Goal: Information Seeking & Learning: Find specific fact

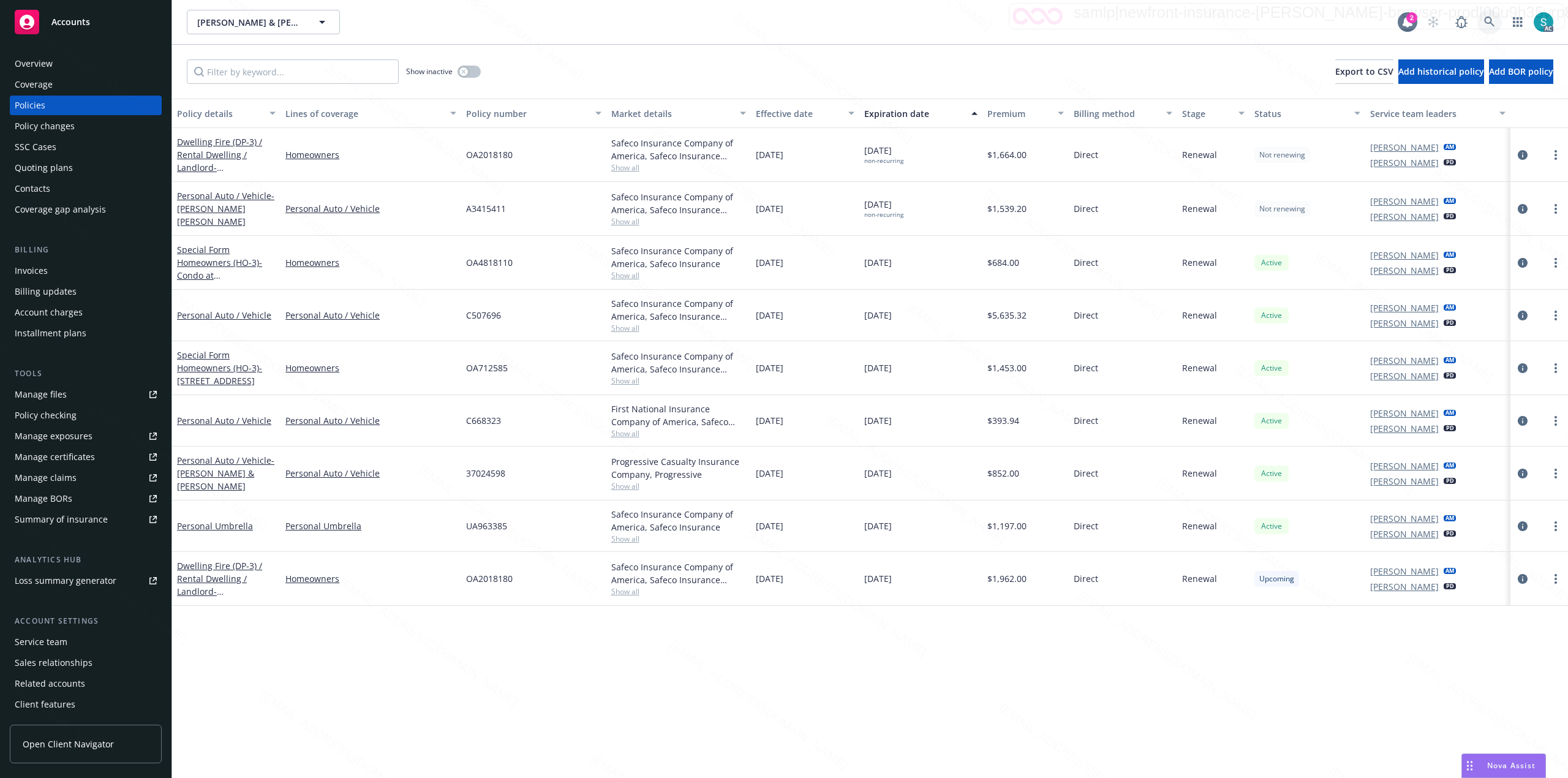
click at [1484, 22] on icon at bounding box center [1488, 21] width 11 height 11
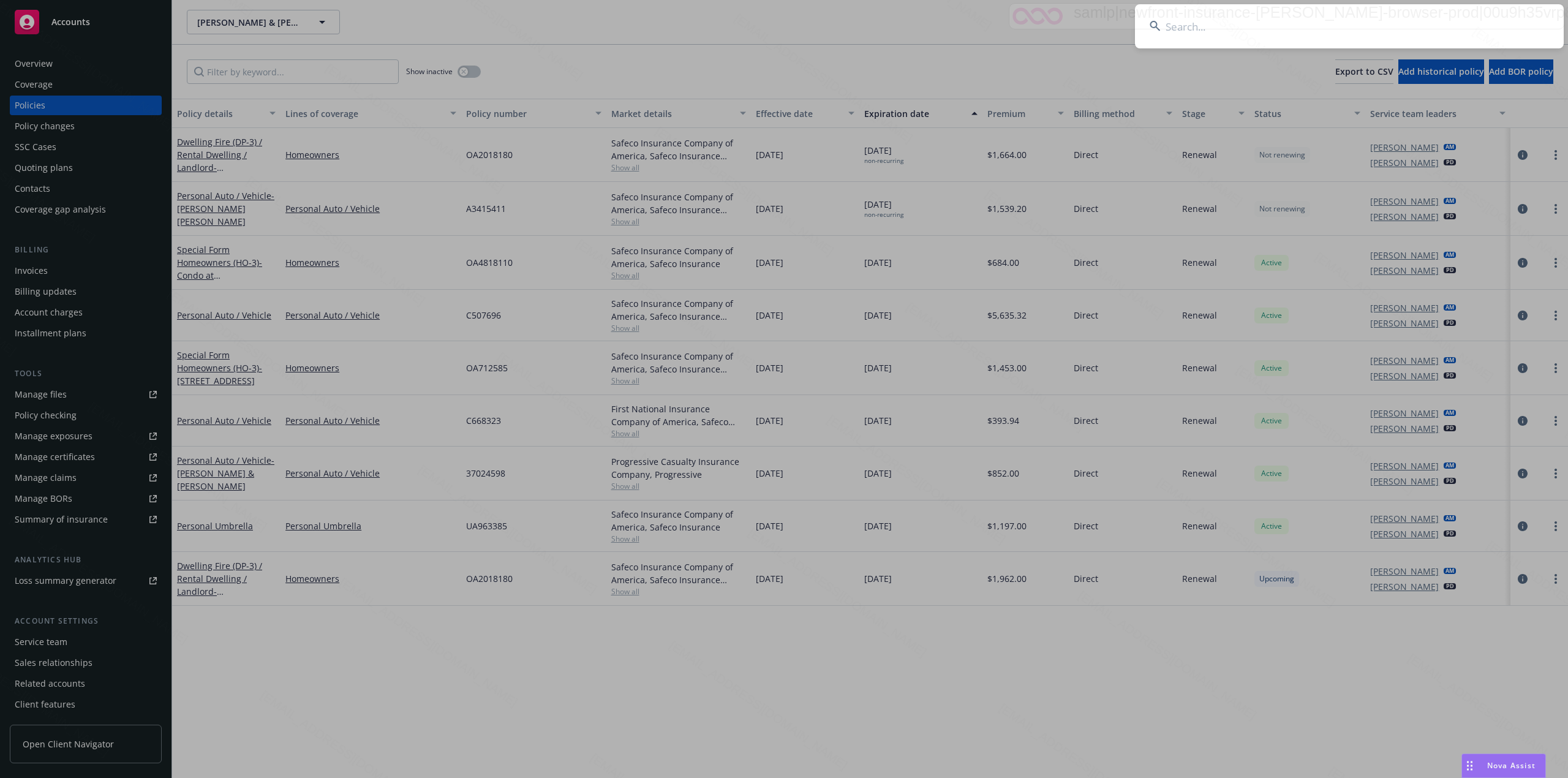
click at [1323, 18] on input at bounding box center [1349, 25] width 429 height 44
type input "[PERSON_NAME]"
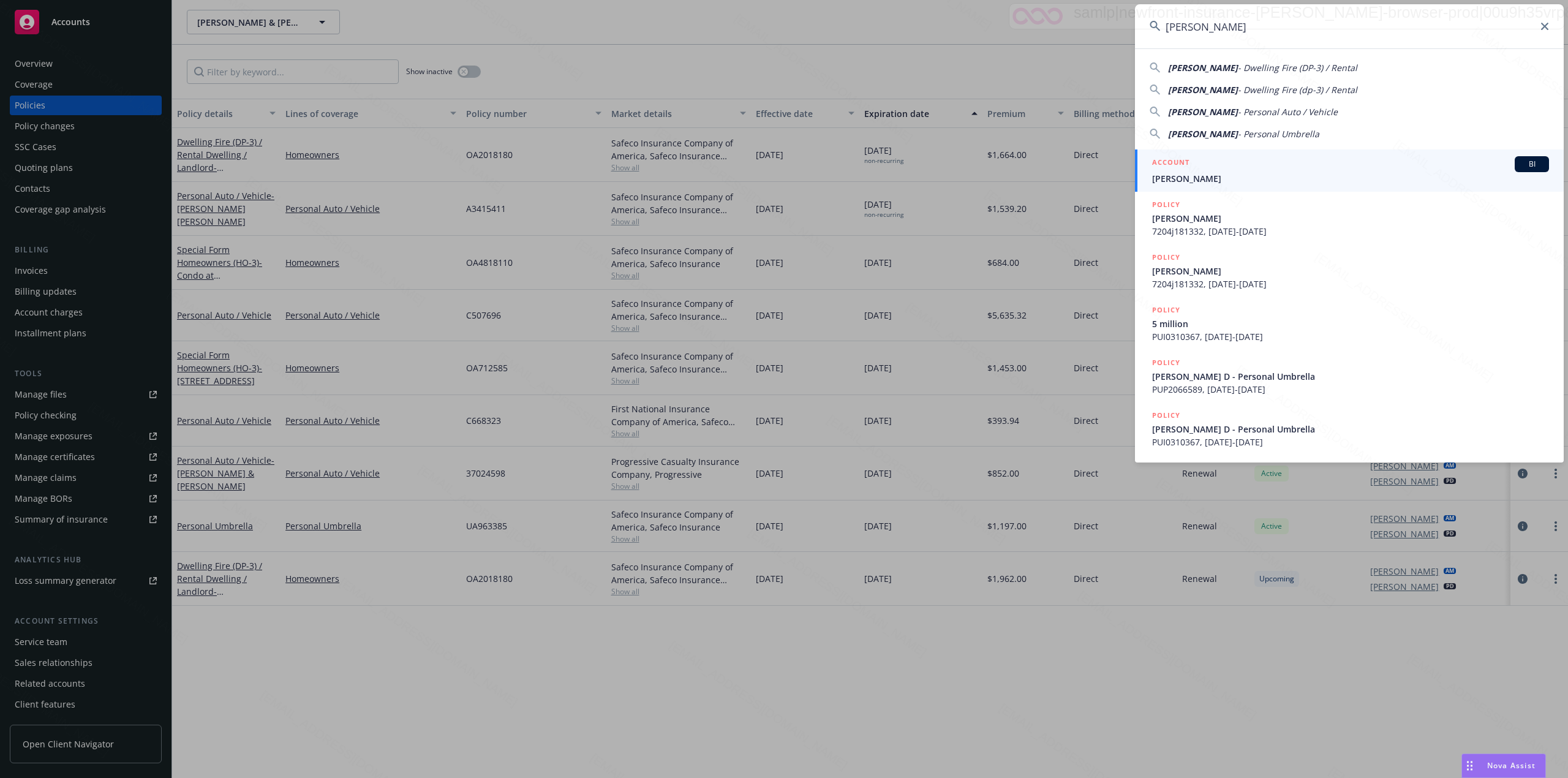
click at [1181, 166] on h5 "ACCOUNT" at bounding box center [1170, 163] width 38 height 15
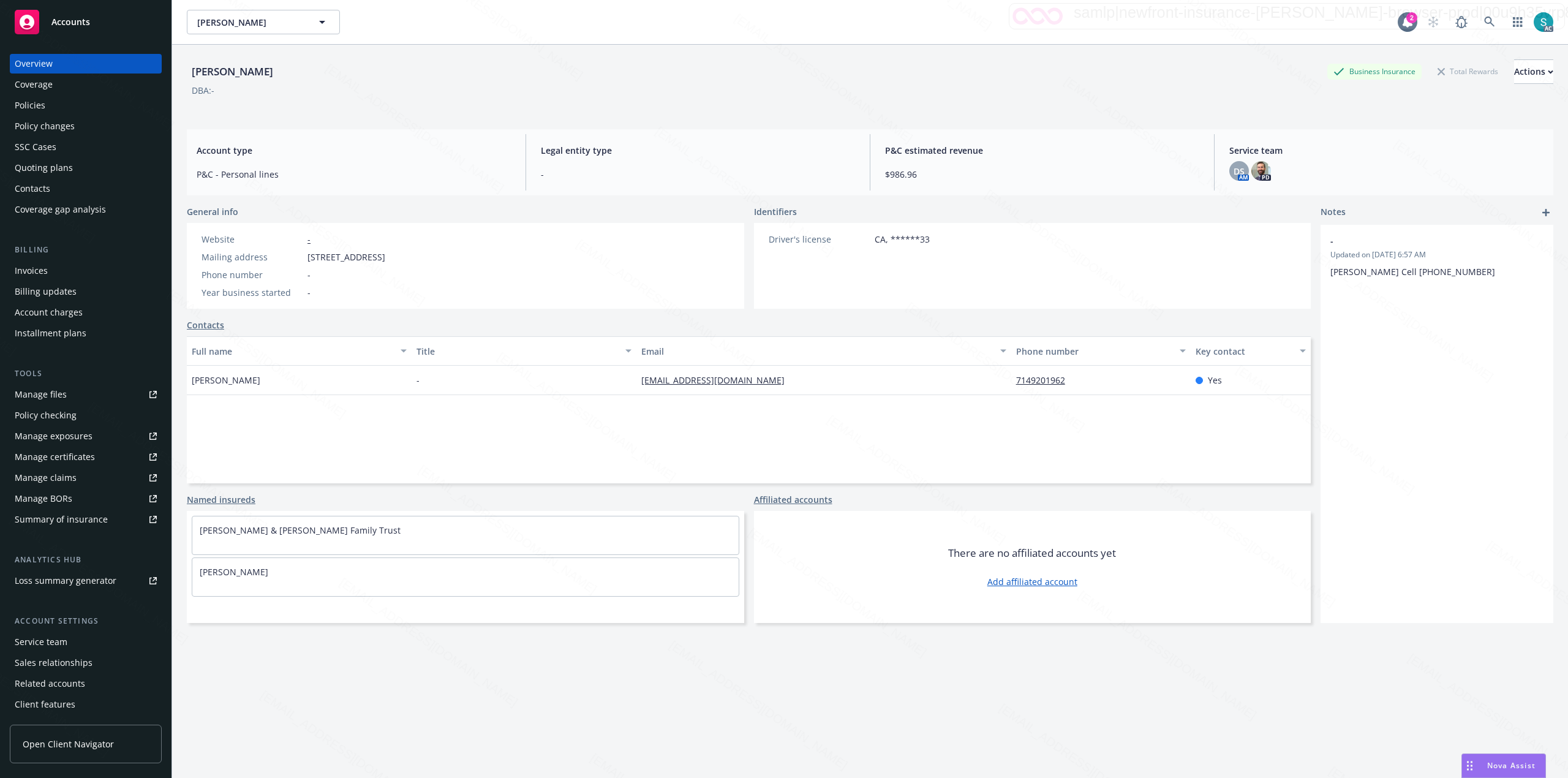
click at [26, 106] on div "Policies" at bounding box center [30, 106] width 31 height 19
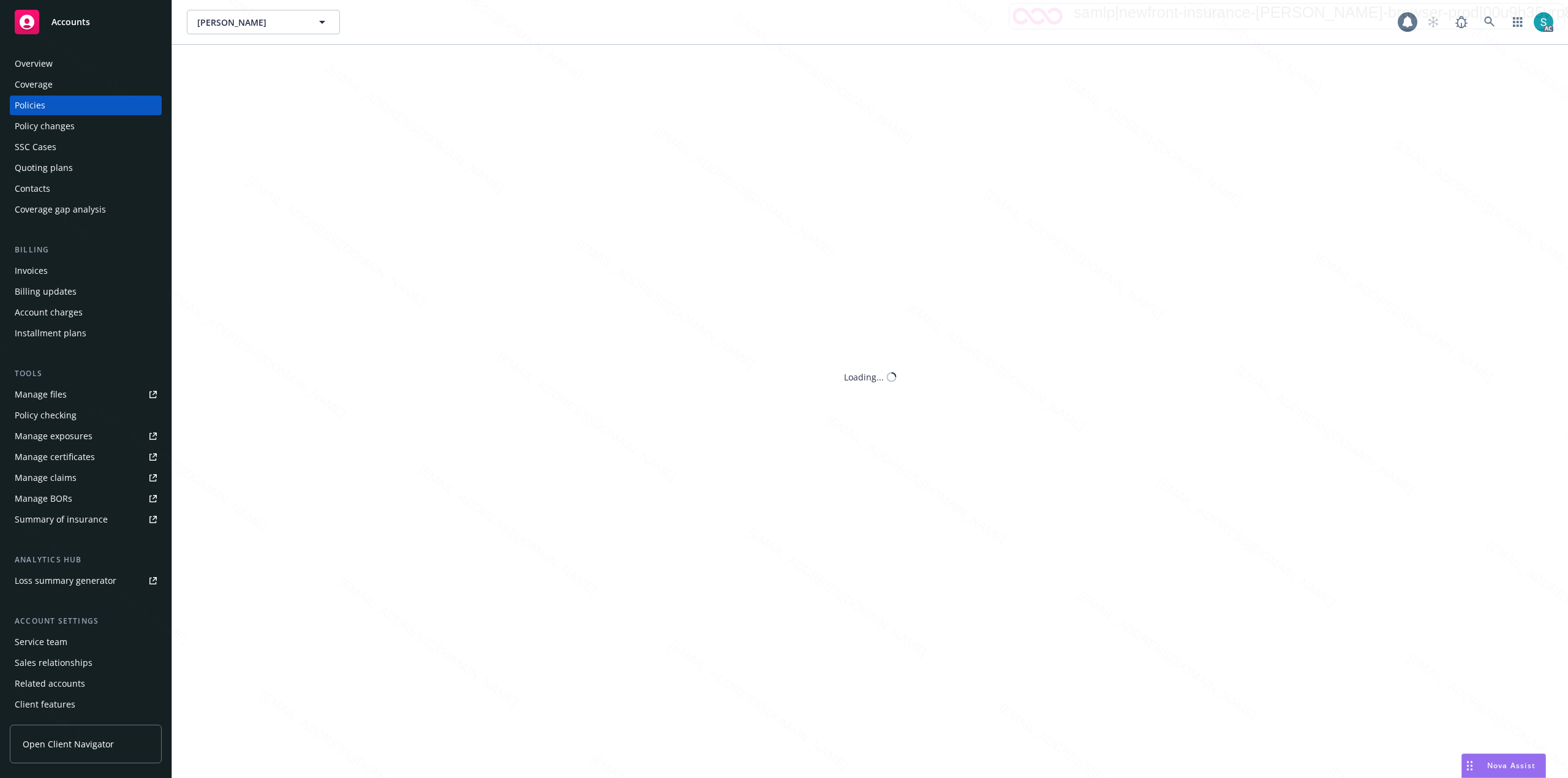
click at [26, 106] on div "Policies" at bounding box center [30, 106] width 31 height 19
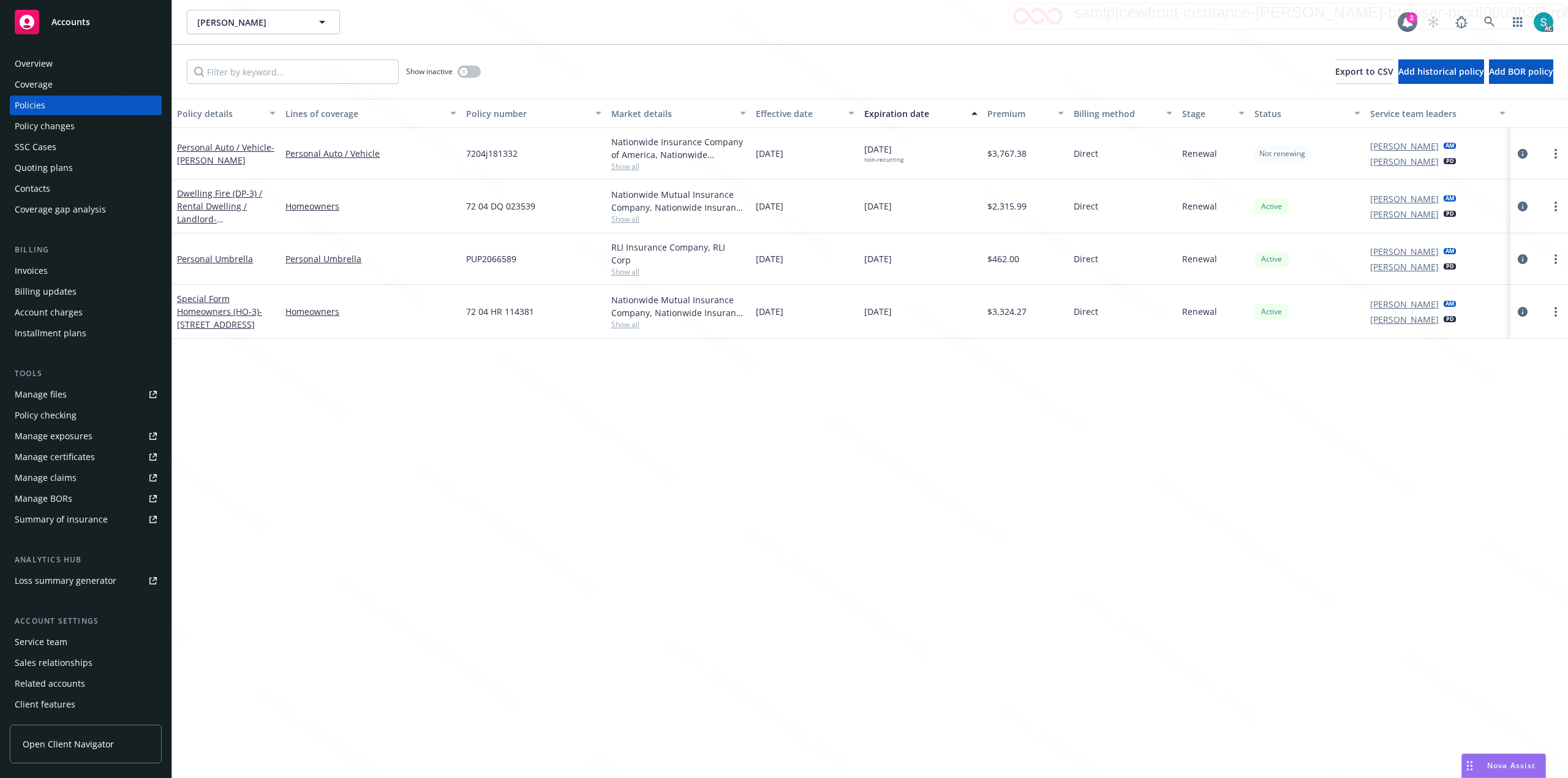
click at [488, 152] on span "7204j181332" at bounding box center [492, 153] width 51 height 13
copy span "7204j181332"
click at [471, 152] on span "7204j181332" at bounding box center [492, 153] width 51 height 13
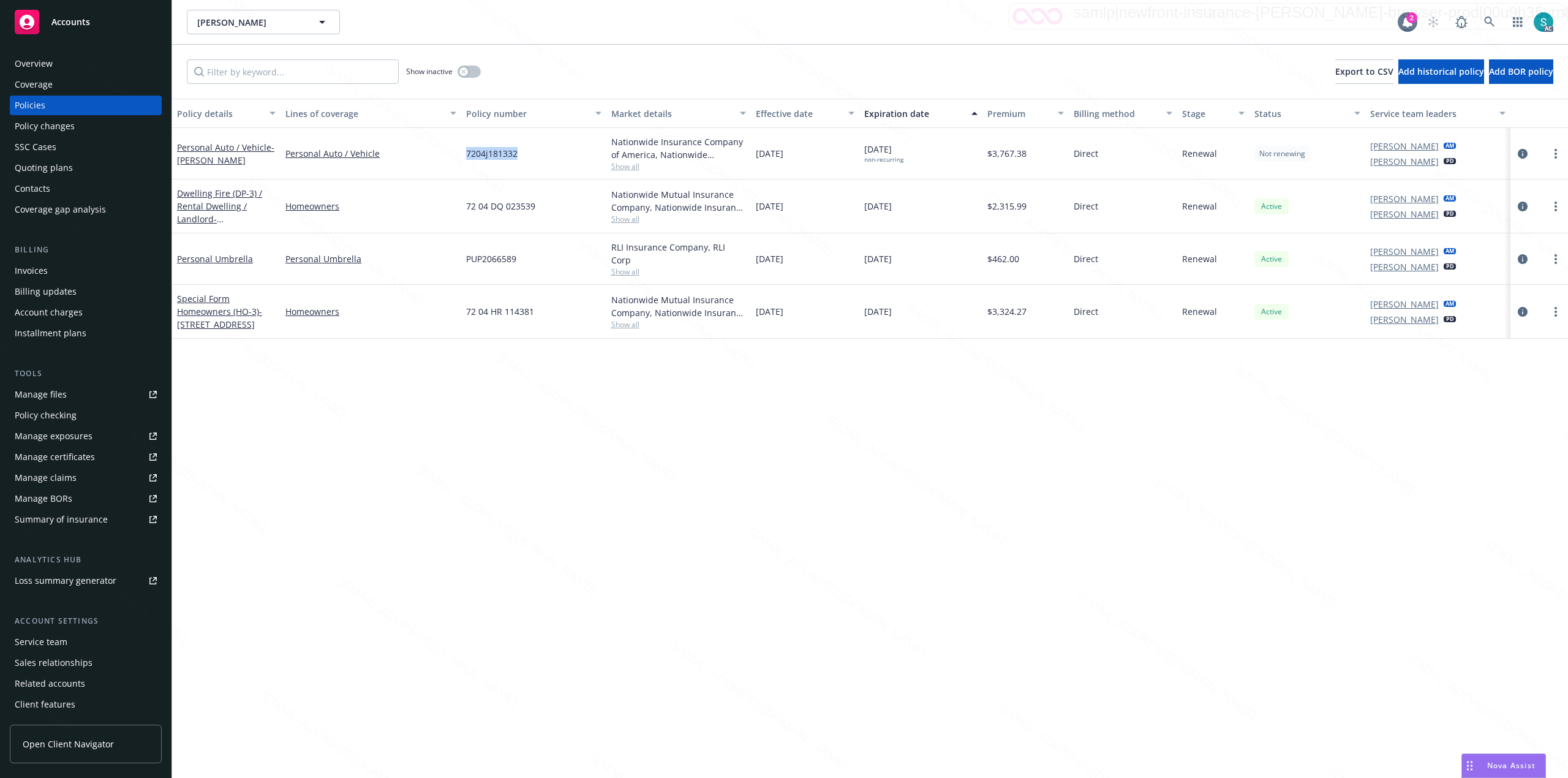
click at [471, 152] on span "7204j181332" at bounding box center [492, 153] width 51 height 13
copy span "7204j181332"
click at [1483, 22] on link at bounding box center [1489, 21] width 24 height 24
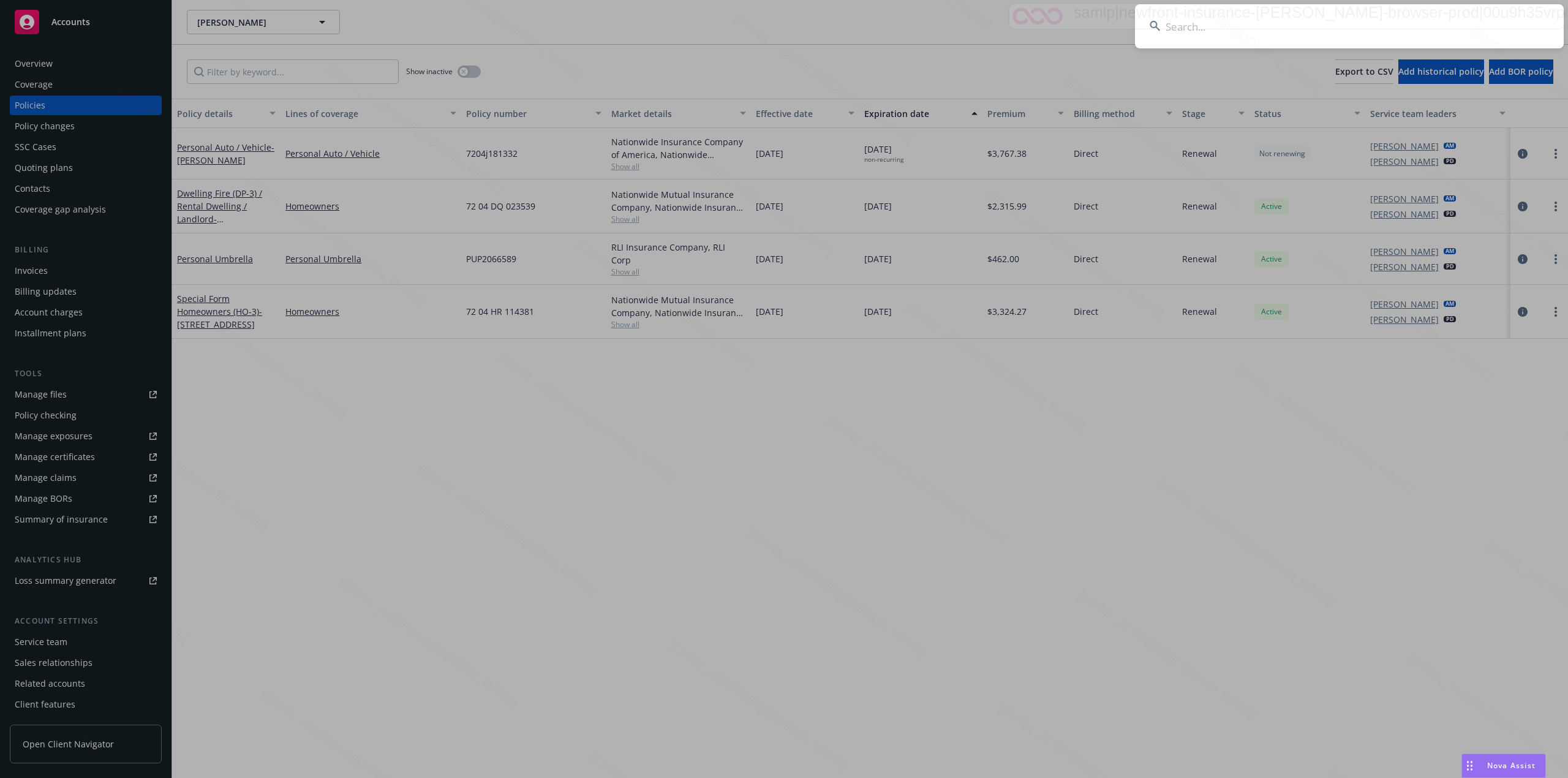
click at [1409, 30] on input at bounding box center [1349, 25] width 429 height 44
paste input "Mack, Tashima"
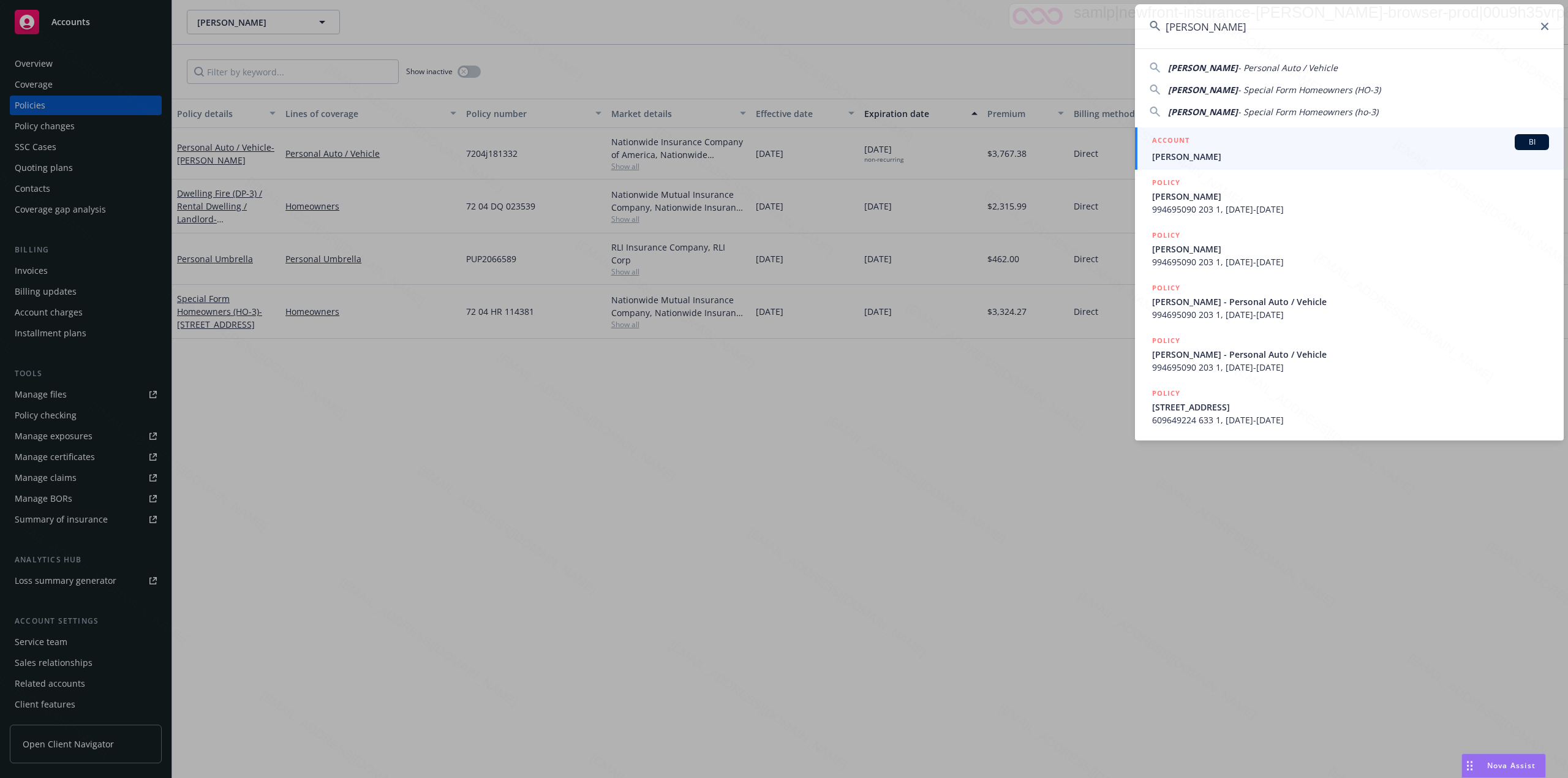
type input "Mack, Tashima"
click at [1375, 143] on div "ACCOUNT BI" at bounding box center [1350, 142] width 397 height 16
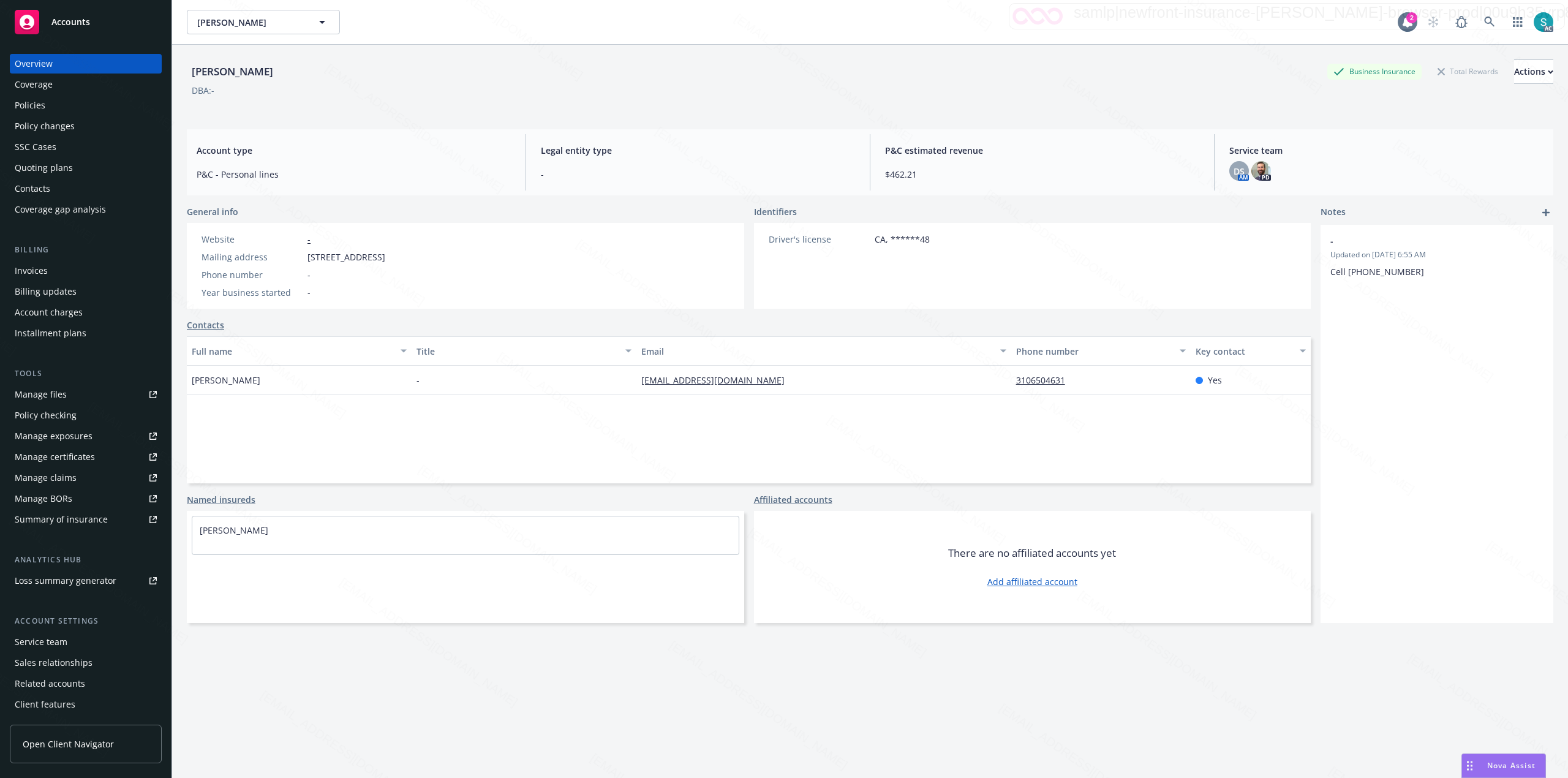
click at [74, 109] on div "Policies" at bounding box center [85, 106] width 143 height 19
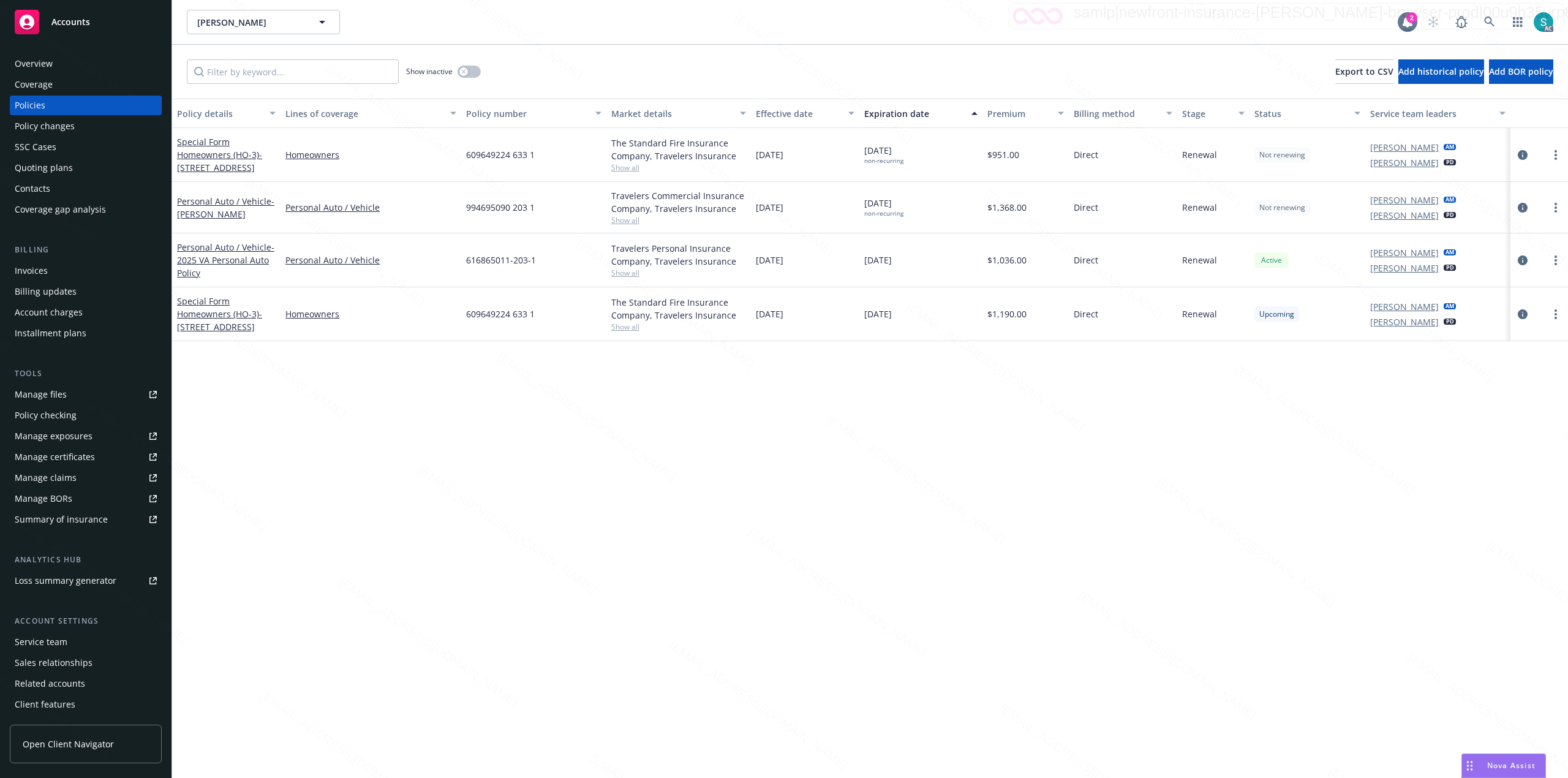
click at [488, 206] on span "994695090 203 1" at bounding box center [500, 207] width 69 height 13
copy span "994695090 203 1"
click at [1488, 16] on icon at bounding box center [1488, 21] width 11 height 11
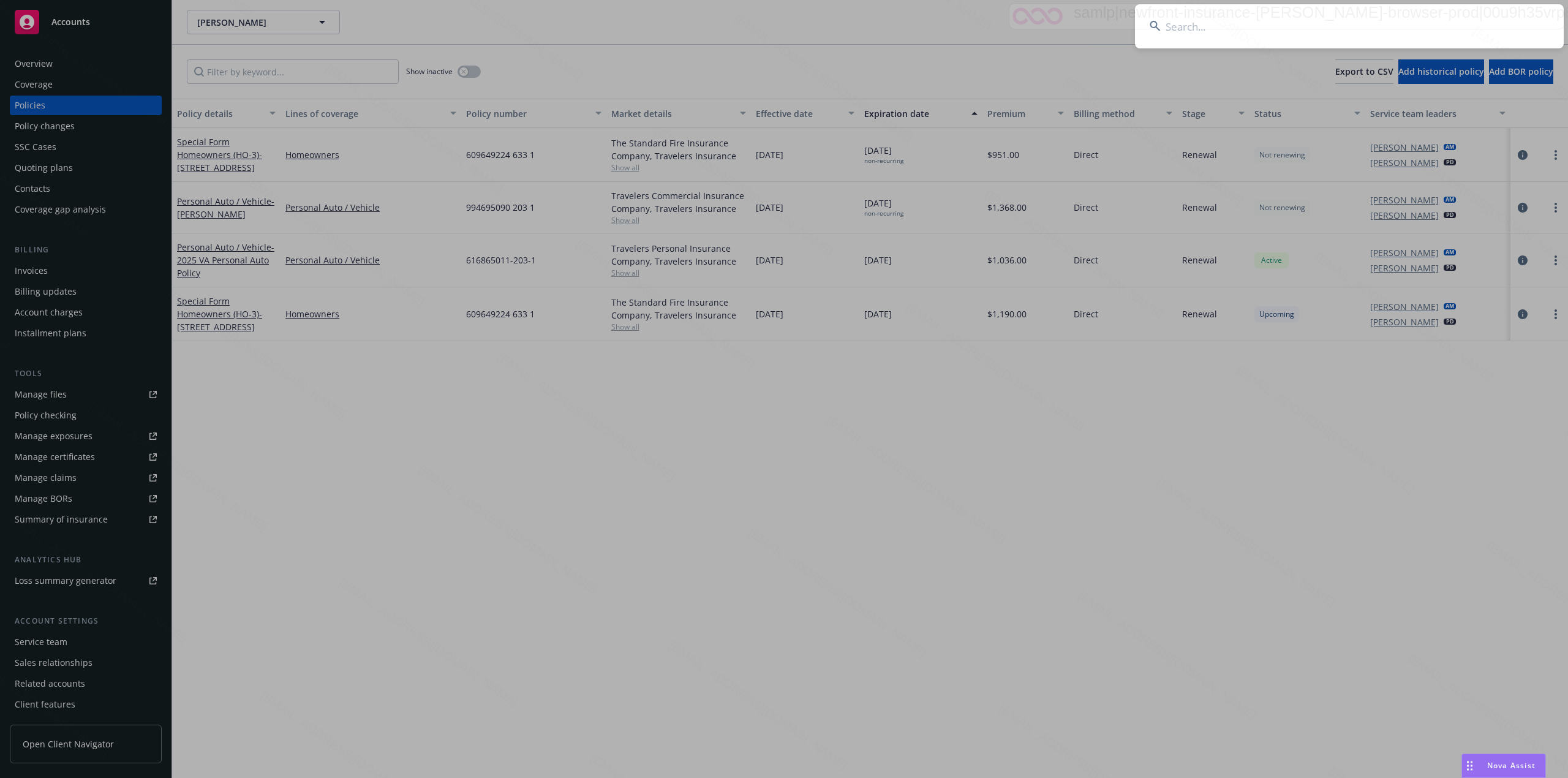
click at [1243, 31] on input at bounding box center [1349, 25] width 429 height 44
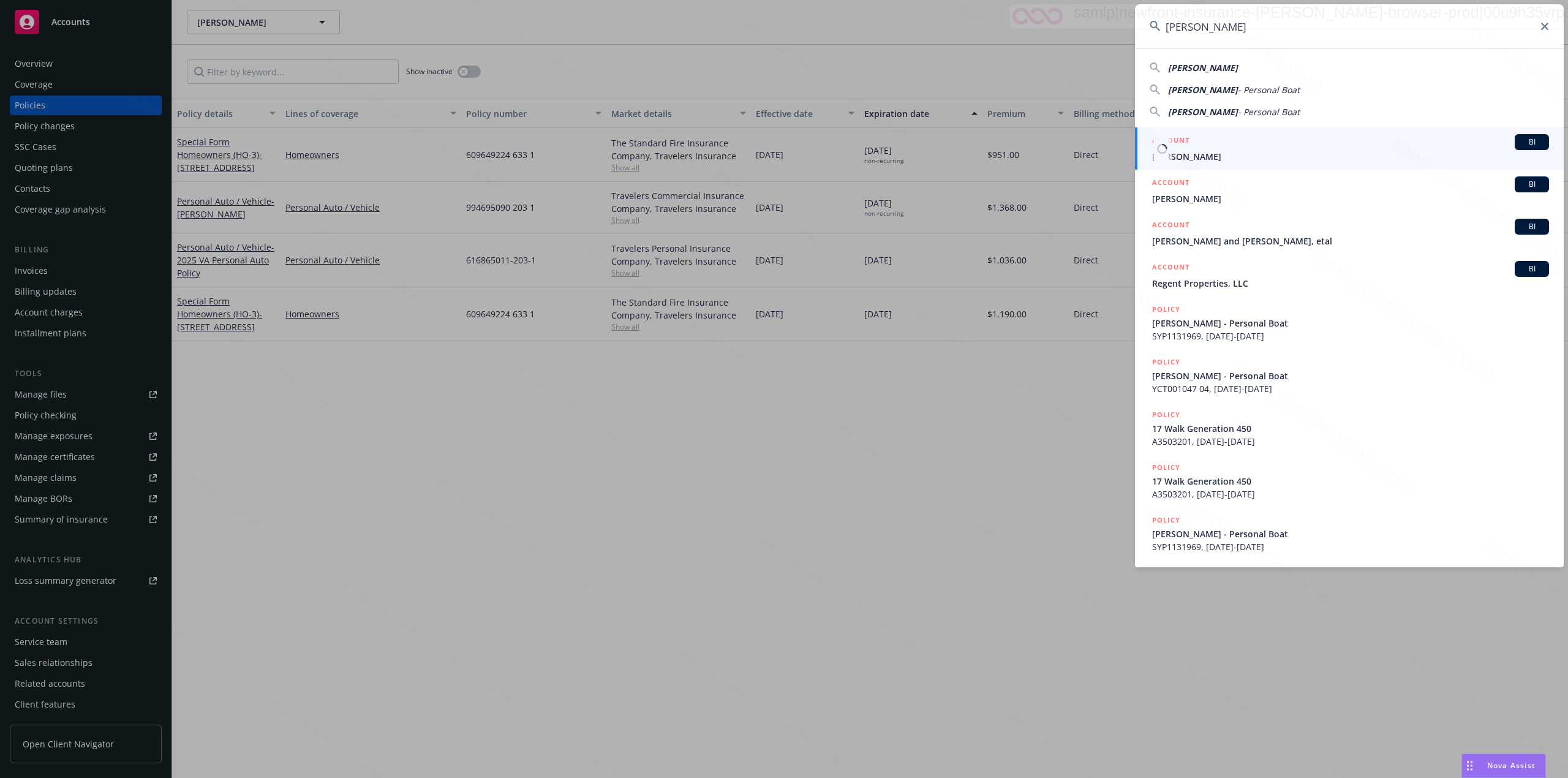
type input "Kerrie Rowe"
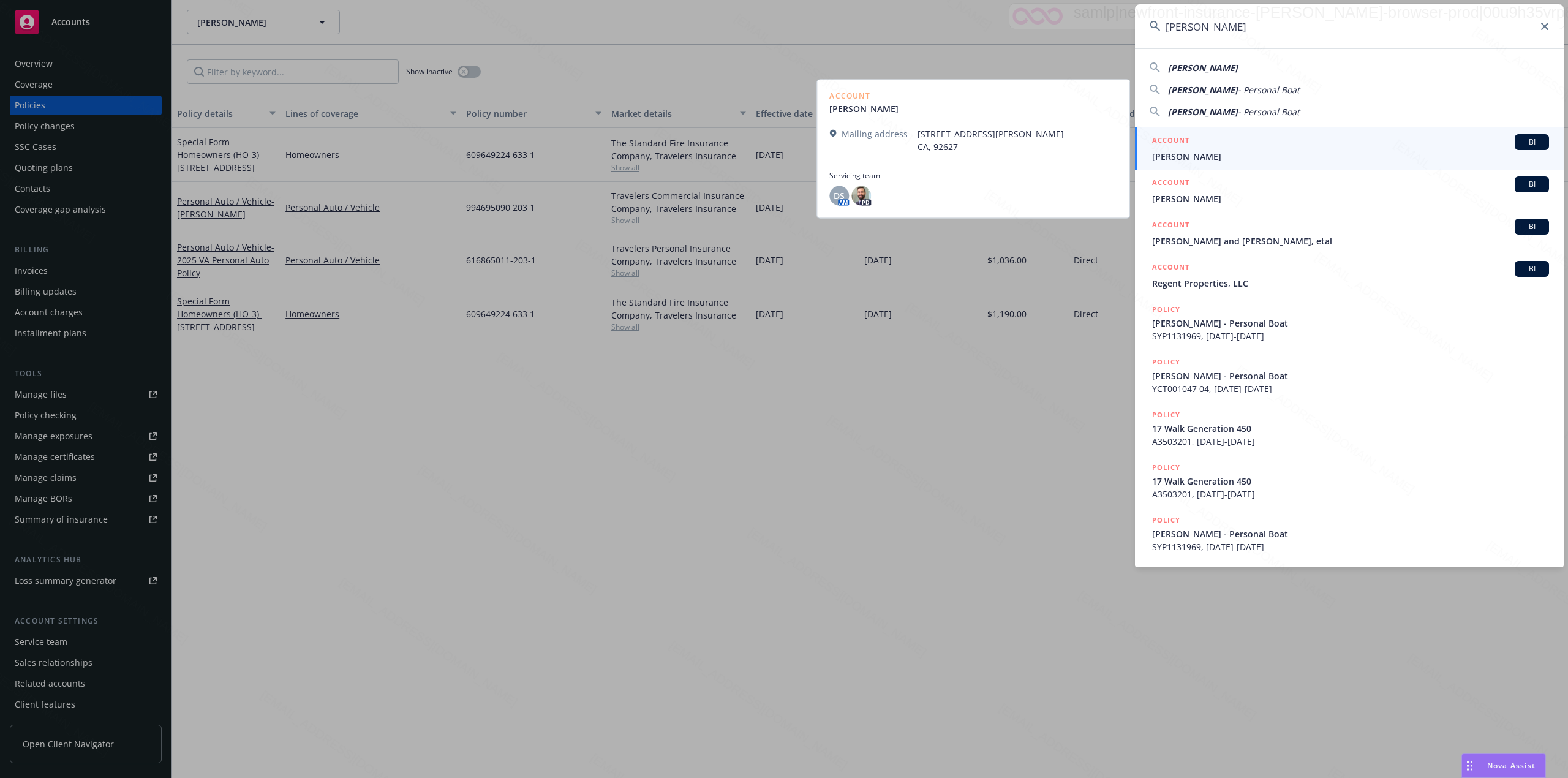
click at [1195, 152] on span "Kerrie Rowe" at bounding box center [1350, 156] width 397 height 13
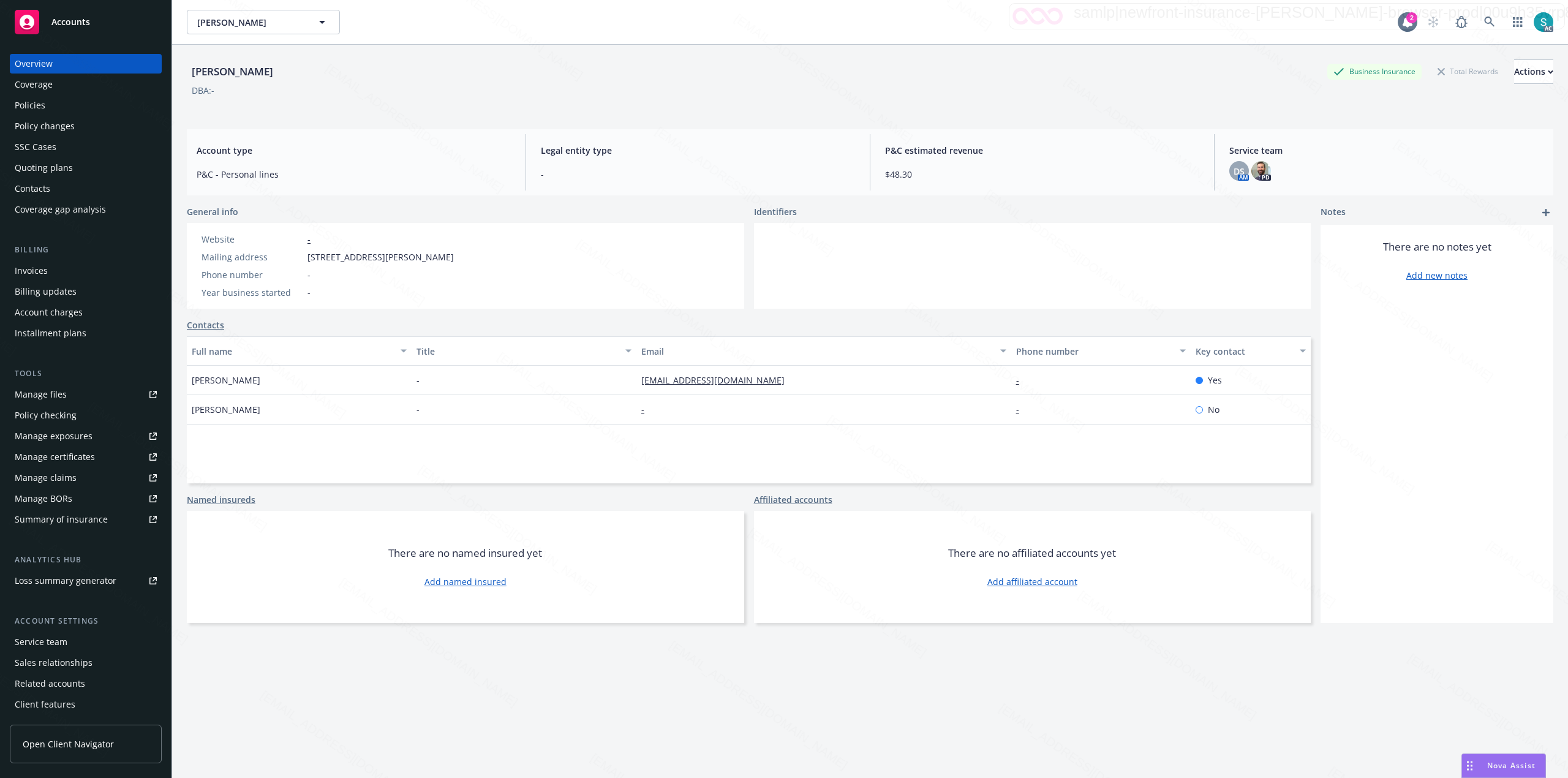
click at [20, 103] on div "Policies" at bounding box center [30, 106] width 31 height 19
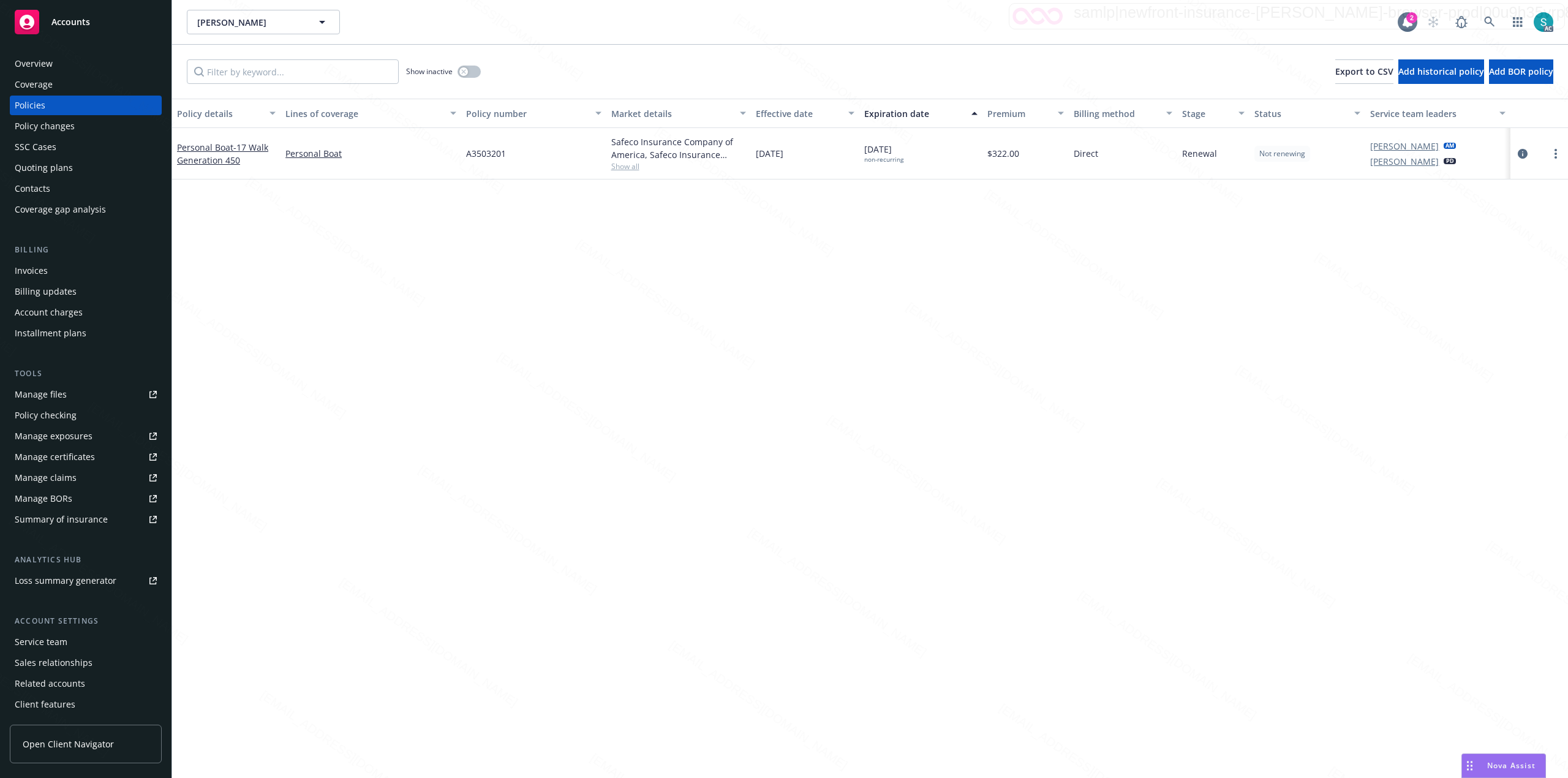
click at [476, 152] on span "A3503201" at bounding box center [486, 153] width 40 height 13
copy span "A3503201"
click at [1486, 17] on icon at bounding box center [1488, 21] width 11 height 11
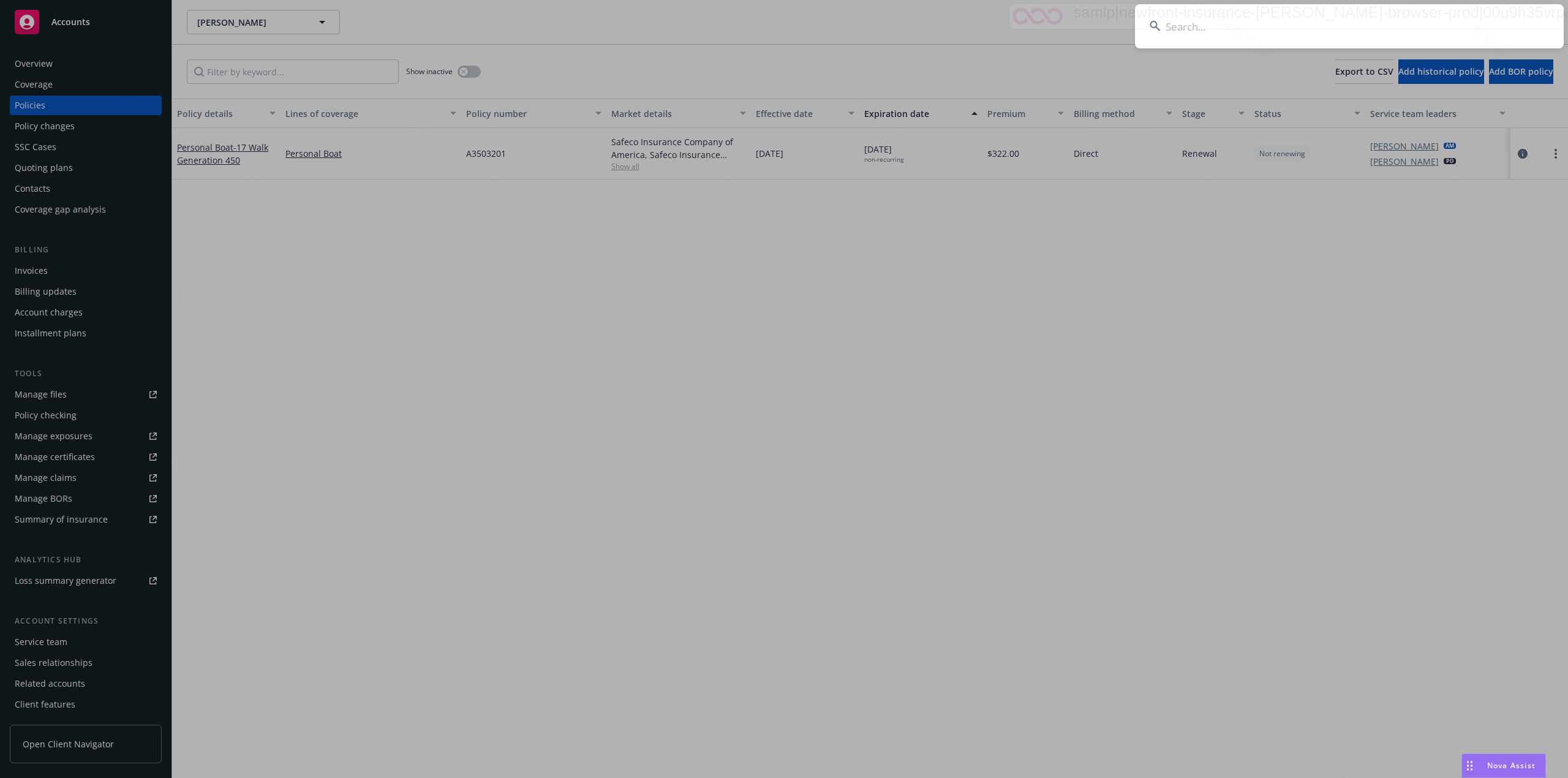
click at [1294, 11] on input at bounding box center [1349, 25] width 429 height 44
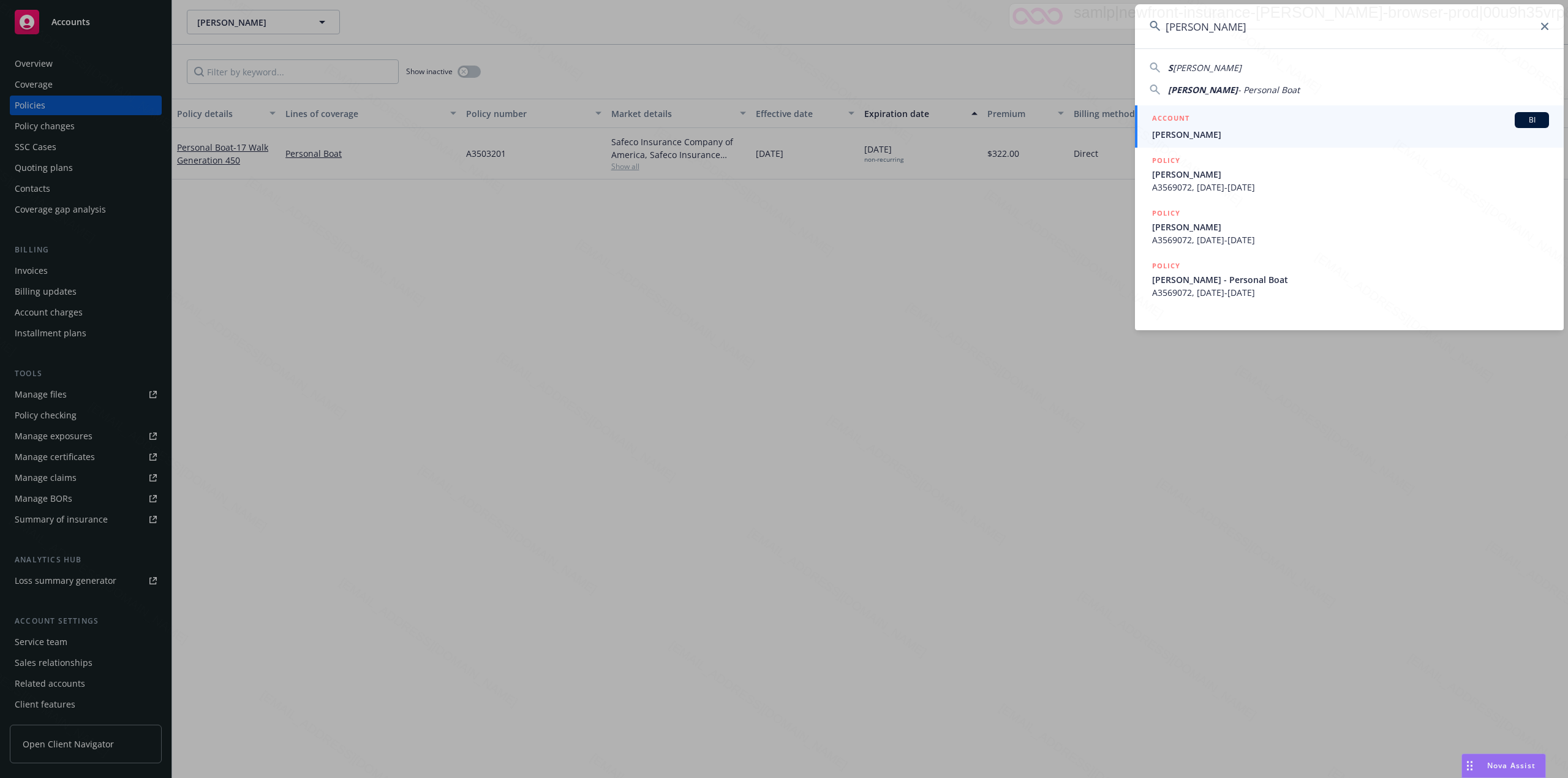
type input "Sylvie Henry"
click at [1179, 128] on span "Sylvie Henry" at bounding box center [1350, 134] width 397 height 13
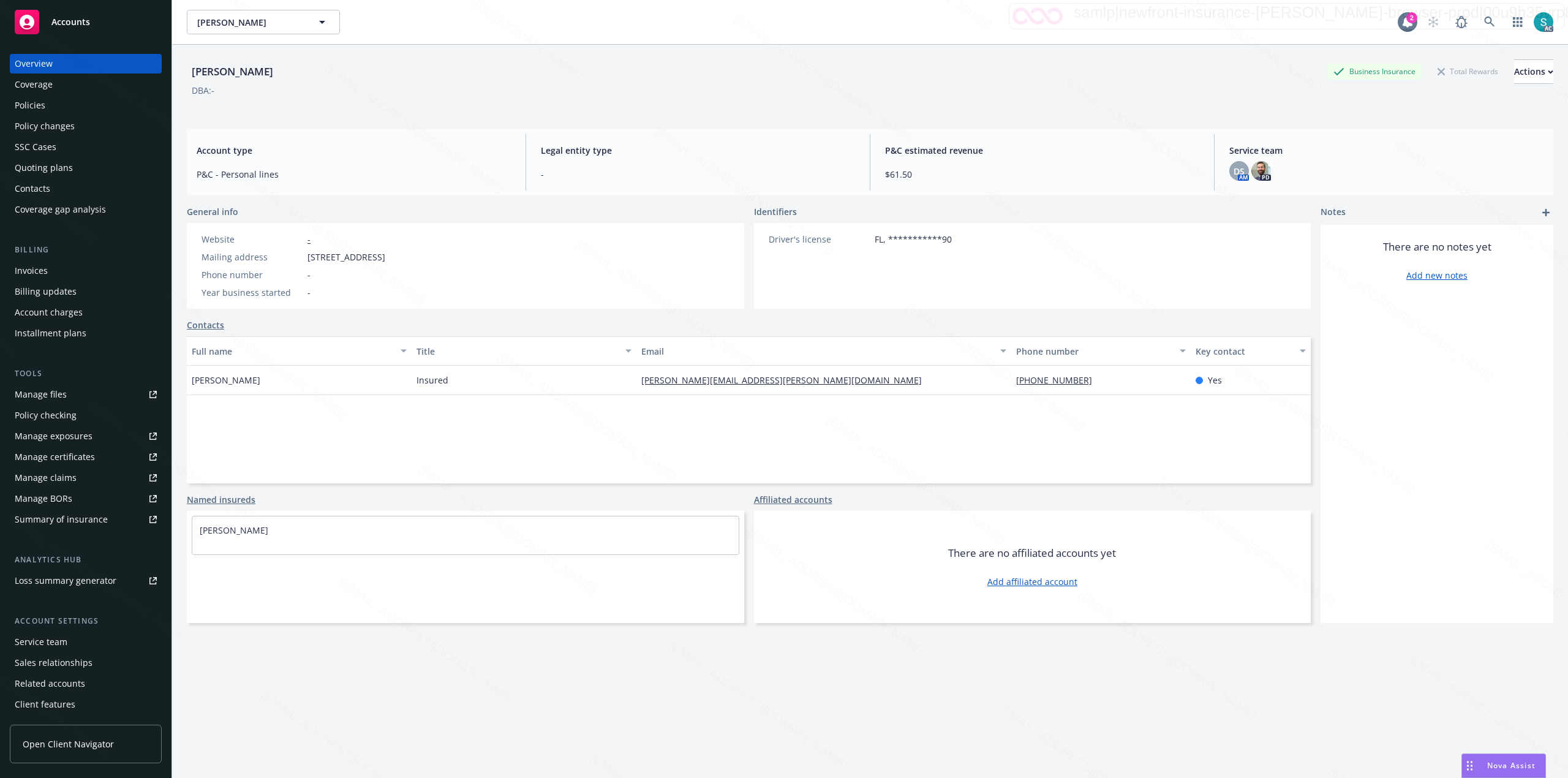
click at [44, 109] on div "Policies" at bounding box center [30, 106] width 31 height 19
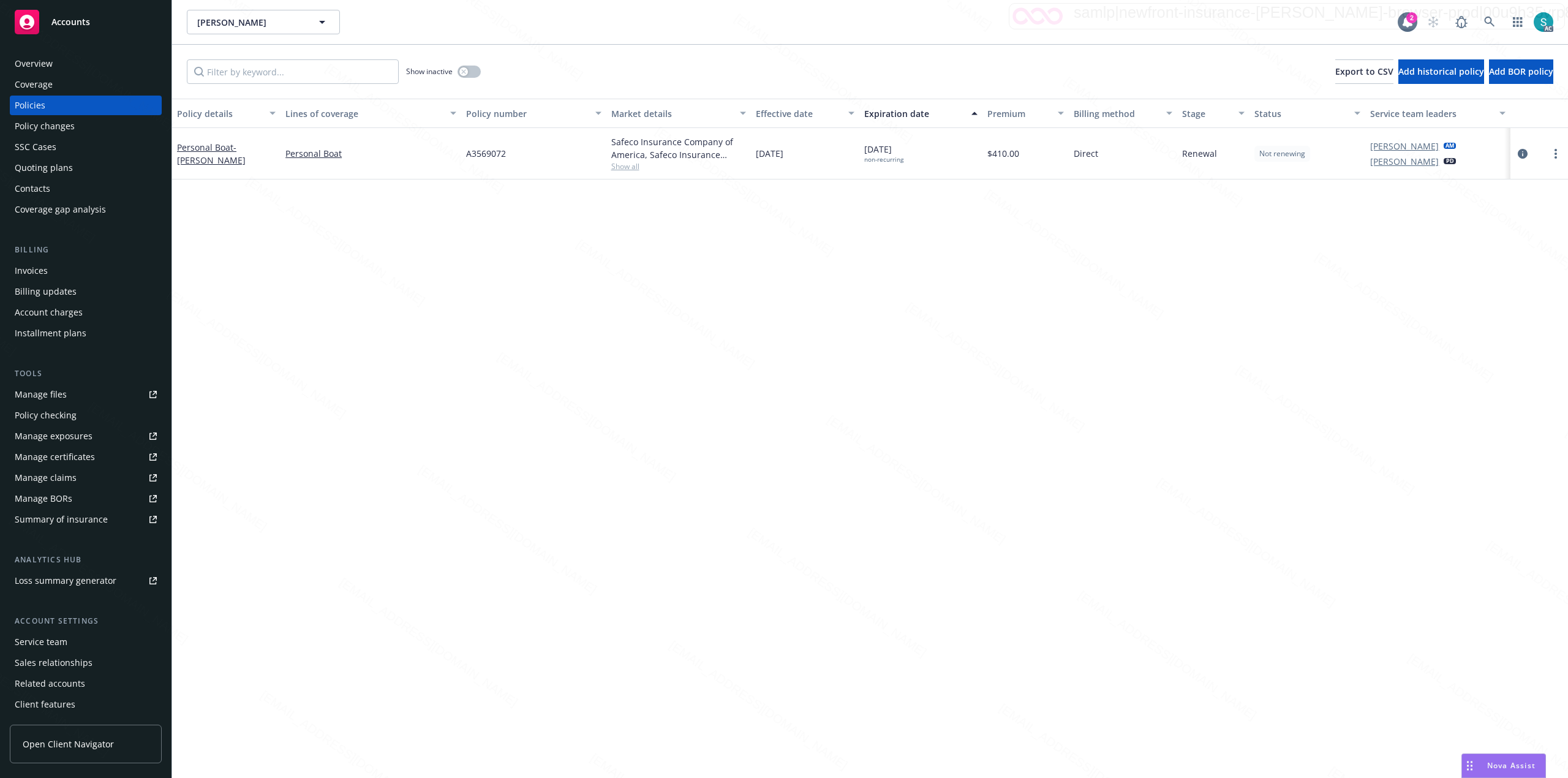
click at [486, 155] on span "A3569072" at bounding box center [486, 153] width 40 height 13
copy span "A3569072"
click at [1486, 23] on icon at bounding box center [1488, 21] width 11 height 11
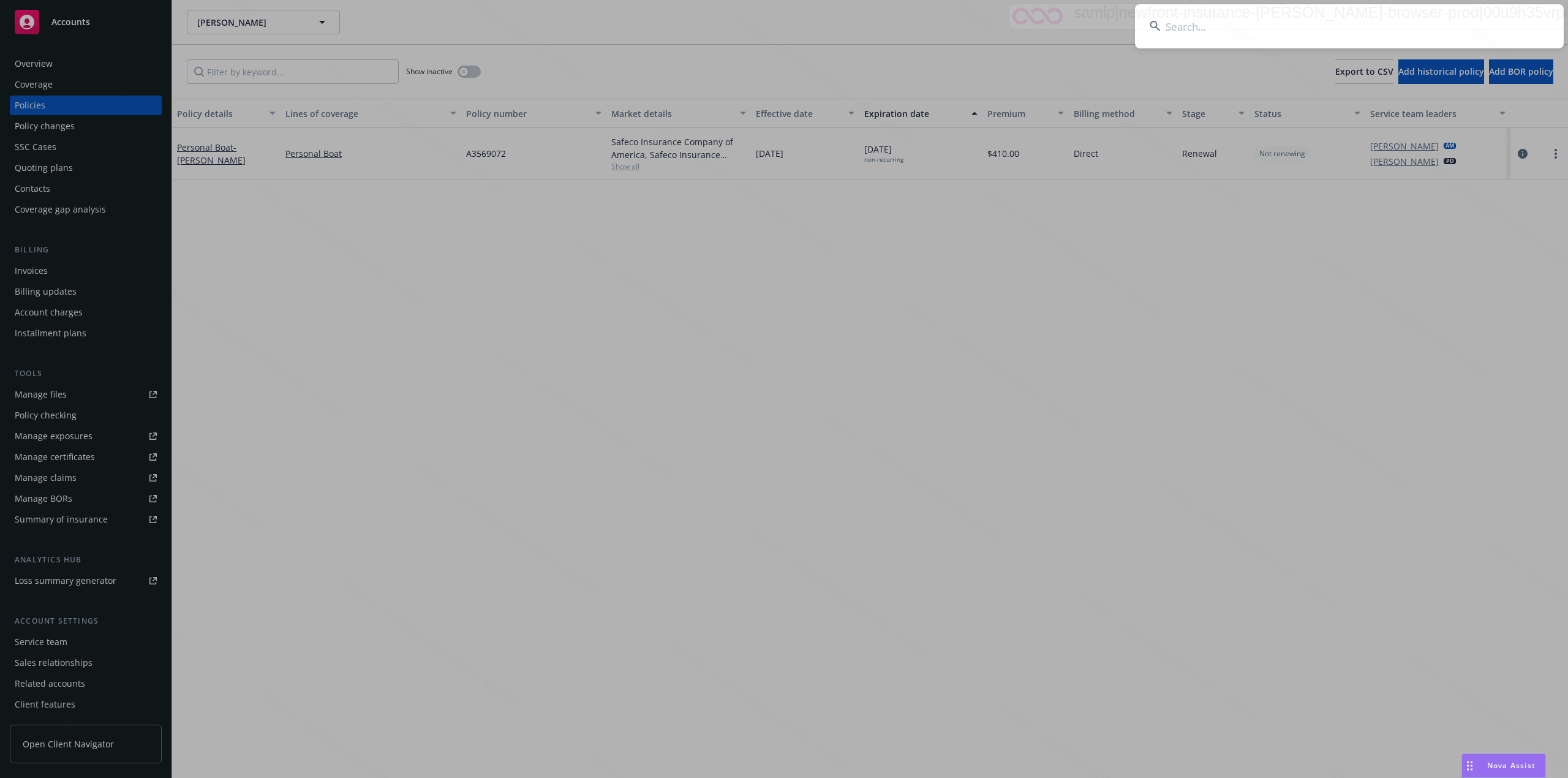
click at [1363, 17] on input at bounding box center [1349, 25] width 429 height 44
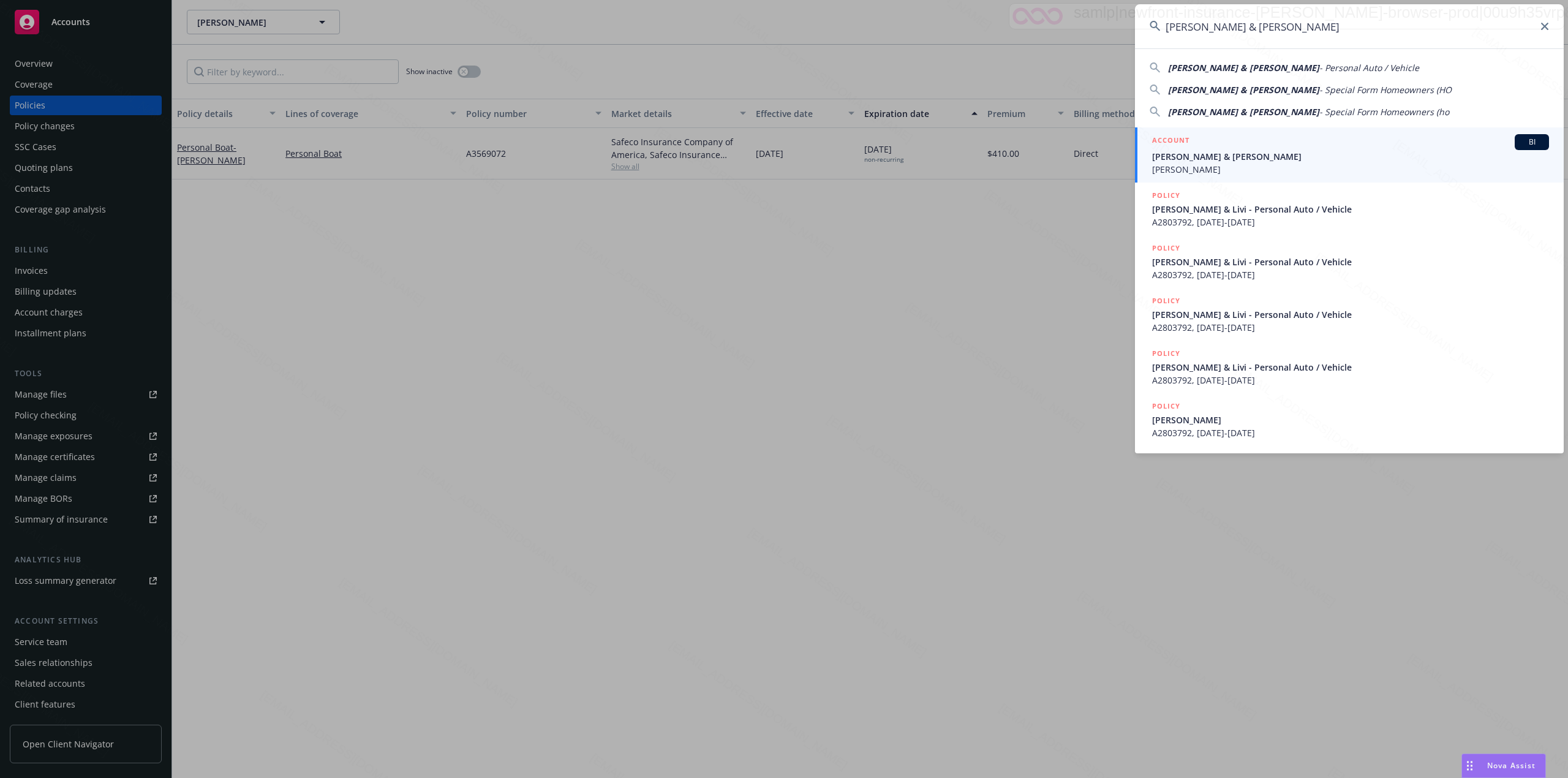
type input "Lehigh, Steve & Livi"
click at [1201, 154] on span "Lehigh, Steve & Livi" at bounding box center [1350, 156] width 397 height 13
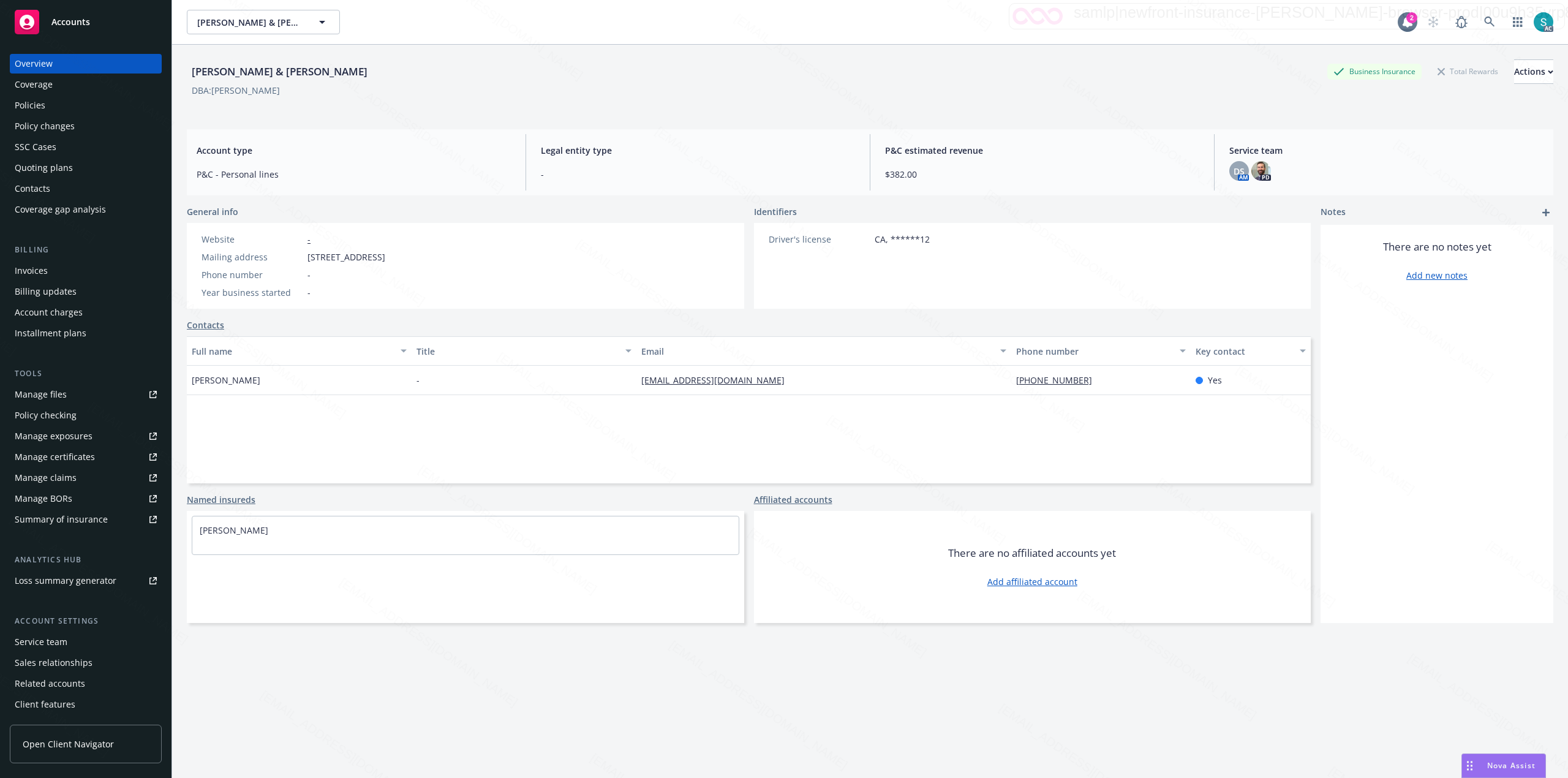
click at [22, 111] on div "Policies" at bounding box center [30, 106] width 31 height 19
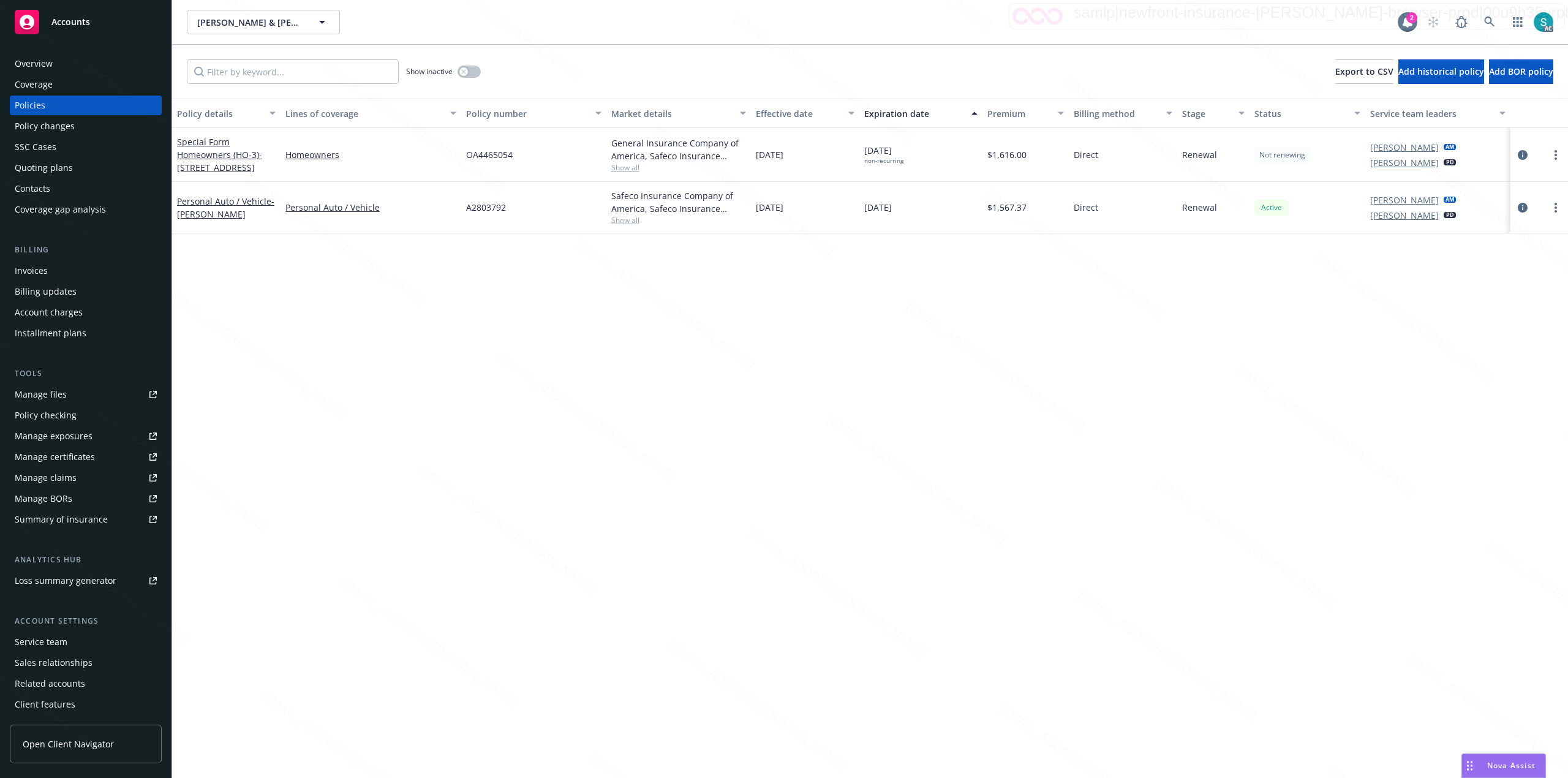
click at [493, 154] on span "OA4465054" at bounding box center [490, 154] width 47 height 13
copy span "OA4465054"
click at [1484, 22] on icon at bounding box center [1488, 21] width 11 height 11
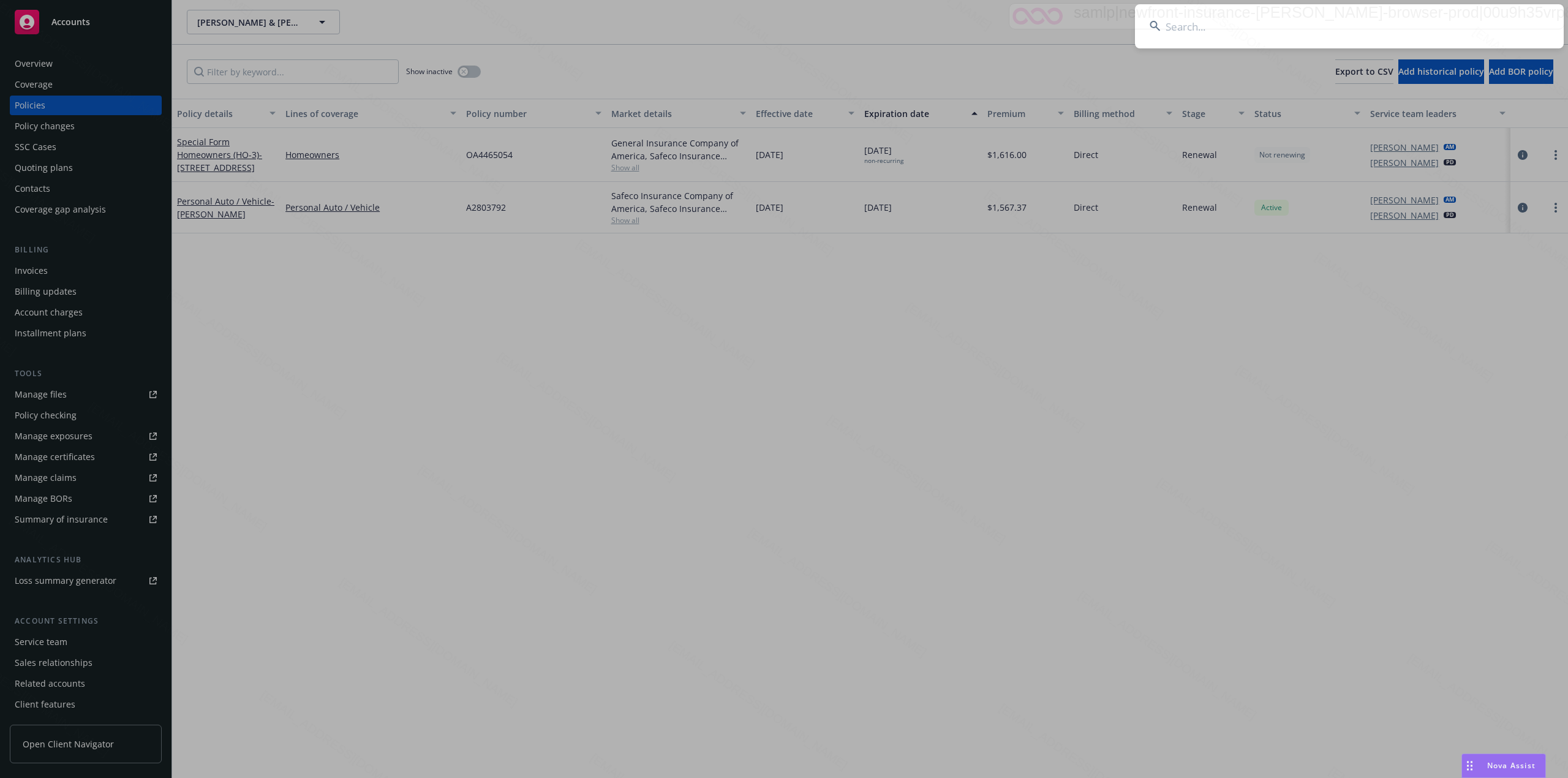
click at [1223, 19] on input at bounding box center [1349, 25] width 429 height 44
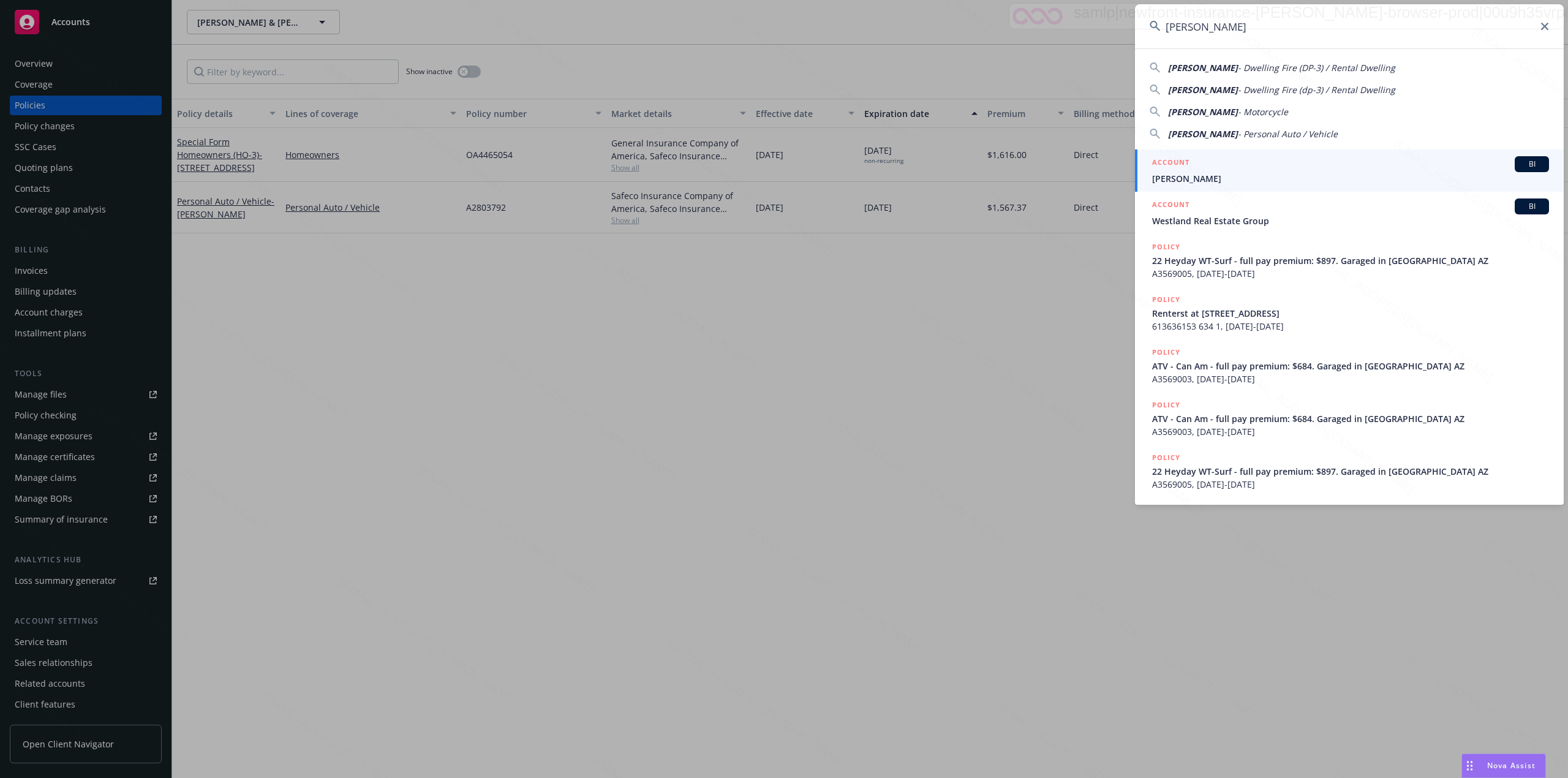
type input "Marc Duda"
click at [1181, 184] on span "Marc Duda" at bounding box center [1350, 178] width 397 height 13
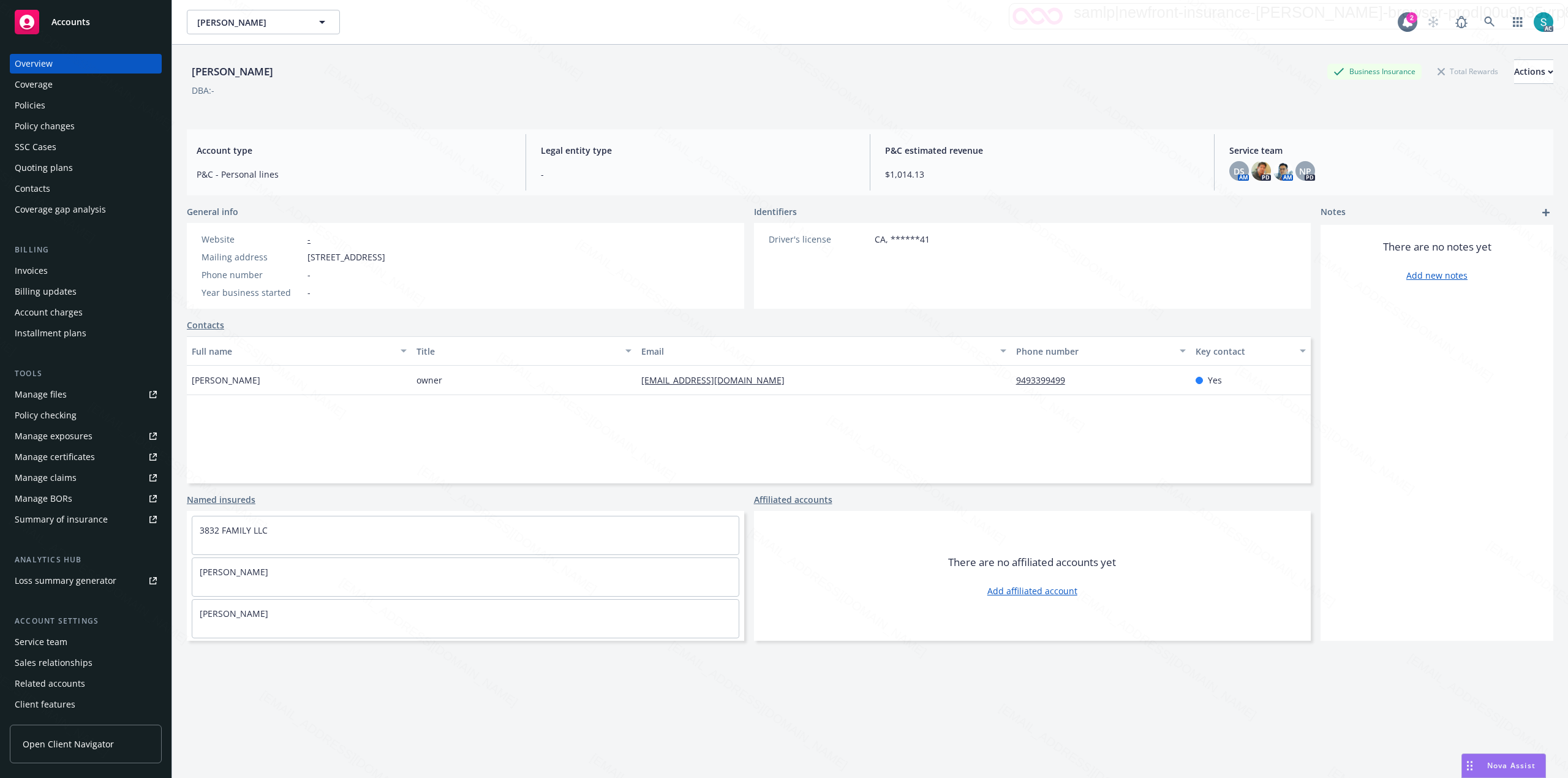
click at [55, 106] on div "Policies" at bounding box center [85, 106] width 143 height 19
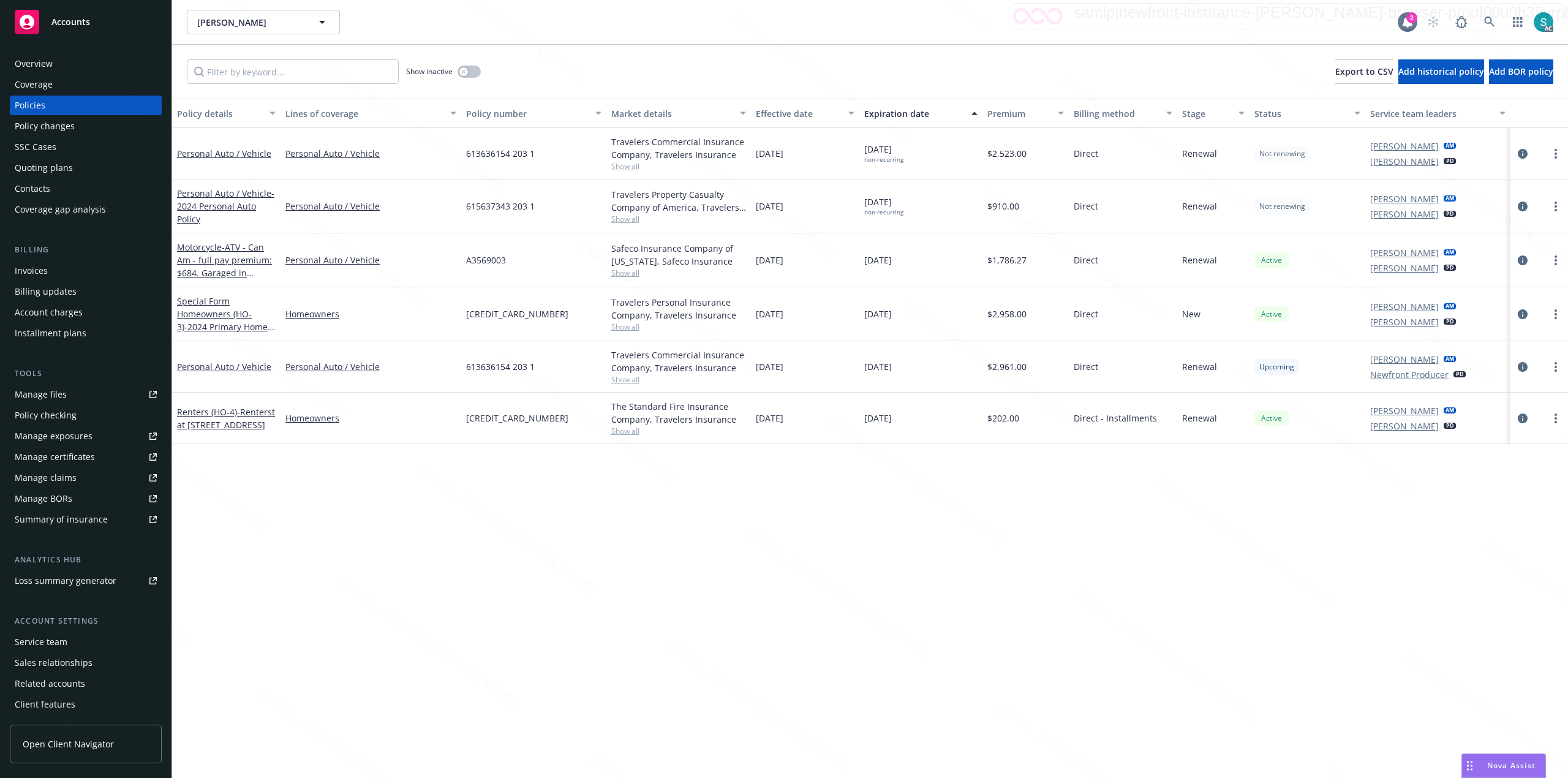
click at [492, 257] on span "A3569003" at bounding box center [486, 260] width 40 height 13
copy span "A3569003"
click at [1488, 20] on icon at bounding box center [1488, 21] width 11 height 11
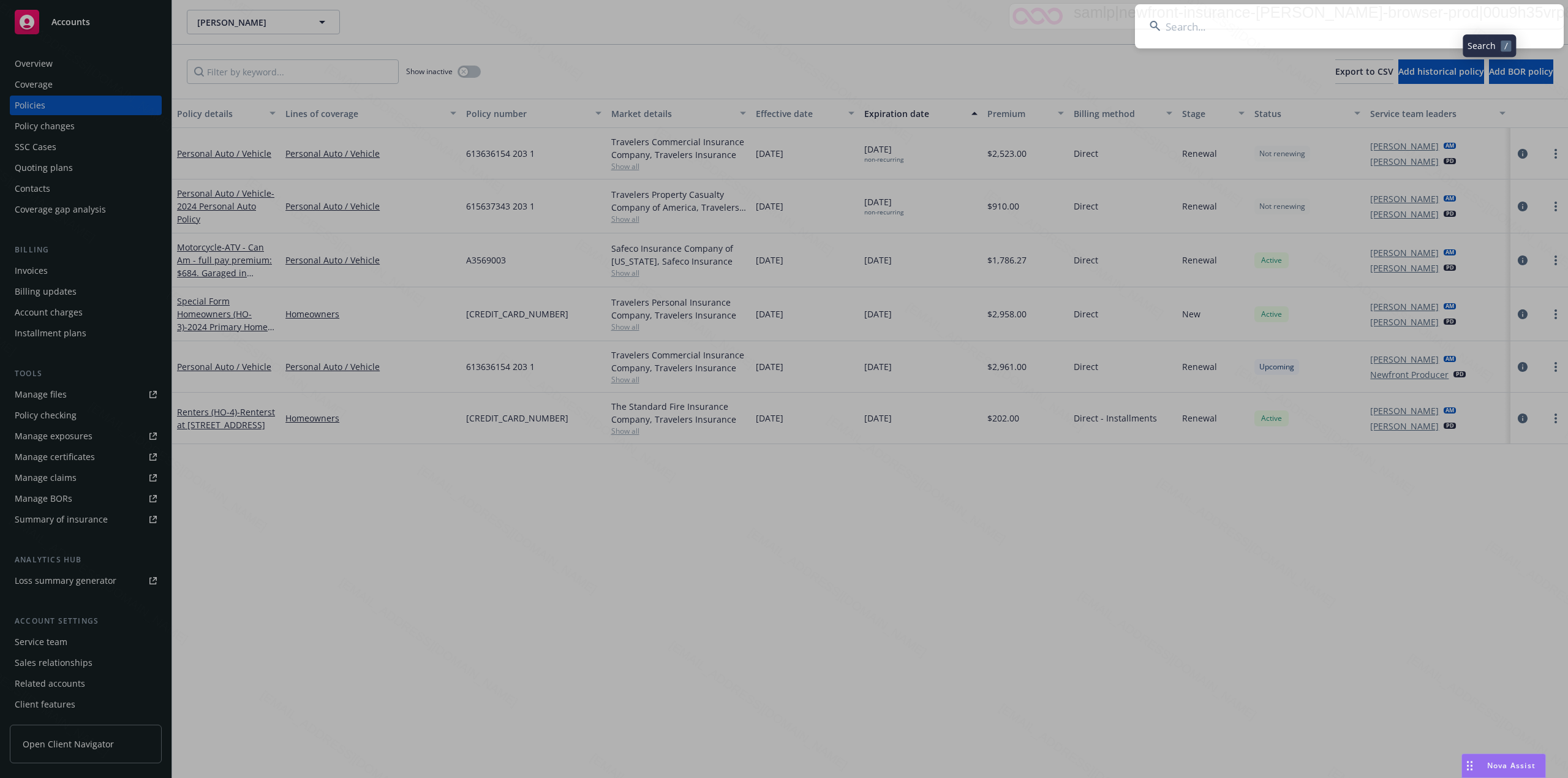
click at [1290, 16] on input at bounding box center [1349, 25] width 429 height 44
type input "Prakash & Pushpa Kabre"
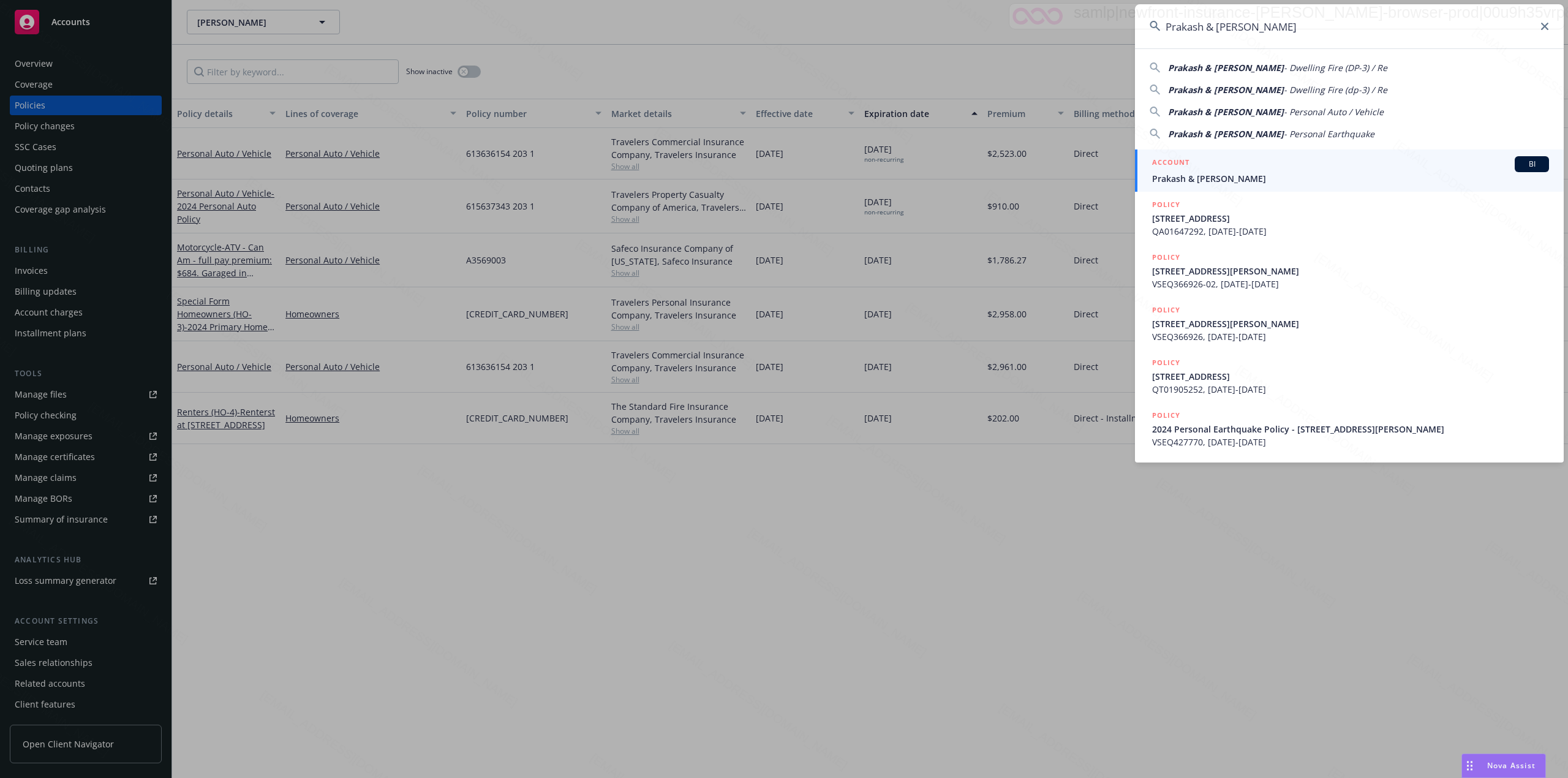
click at [1192, 175] on span "Prakash & Pushpa Kabre" at bounding box center [1350, 178] width 397 height 13
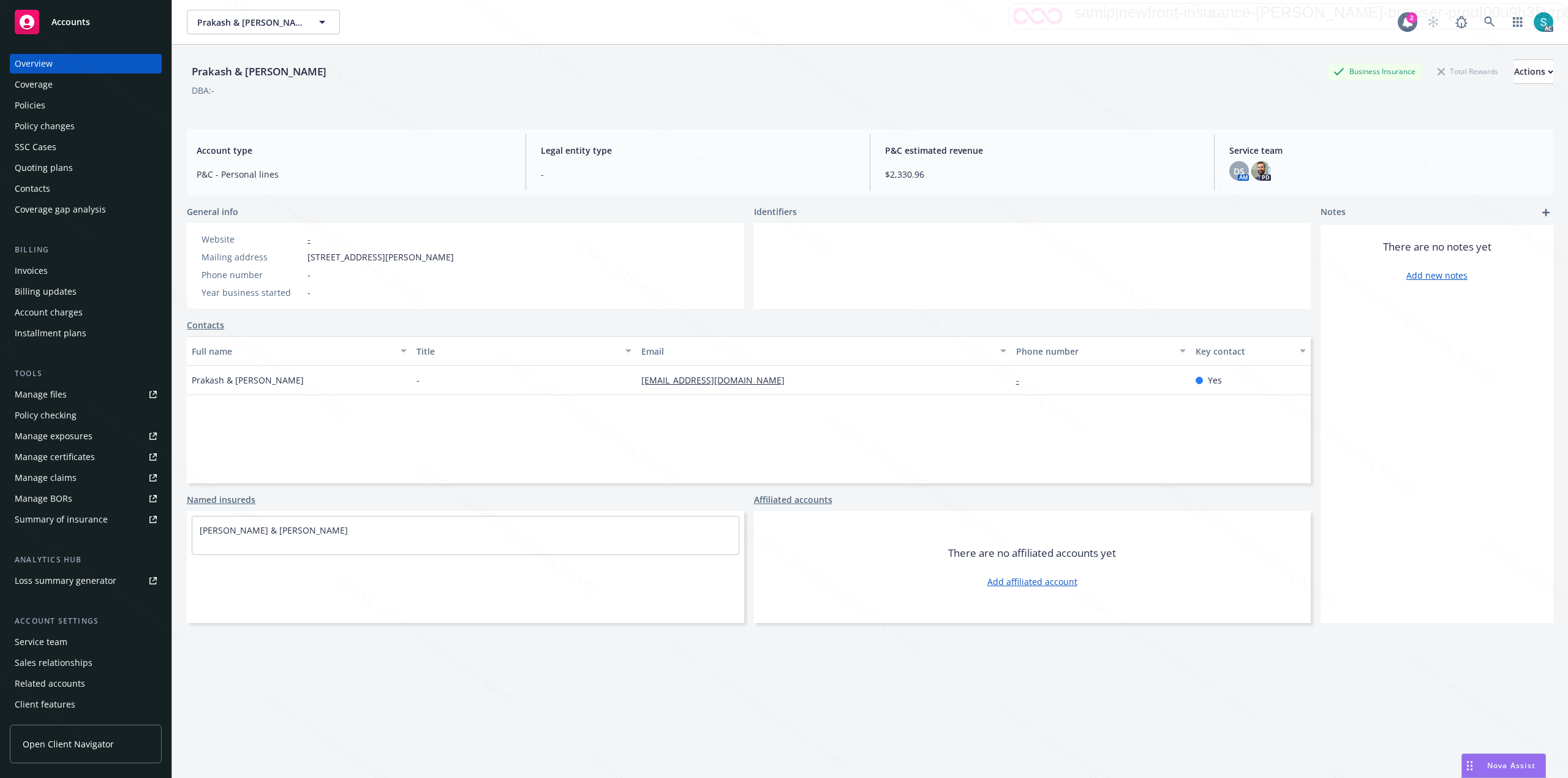
click at [18, 106] on div "Policies" at bounding box center [30, 106] width 31 height 19
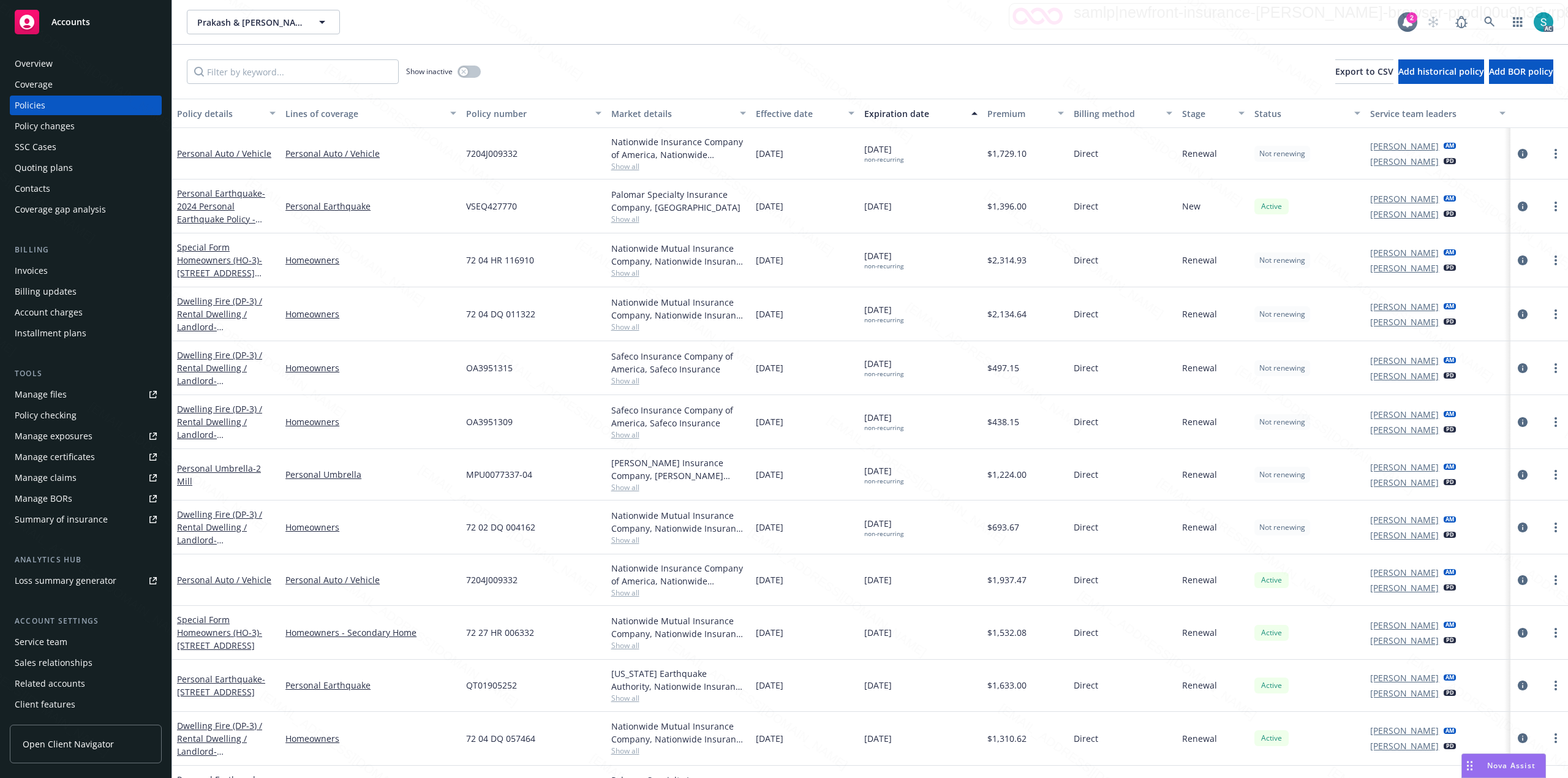
click at [506, 530] on span "72 02 DQ 004162" at bounding box center [500, 527] width 69 height 13
copy span "72 02 DQ 004162"
click at [1486, 22] on icon at bounding box center [1488, 21] width 11 height 11
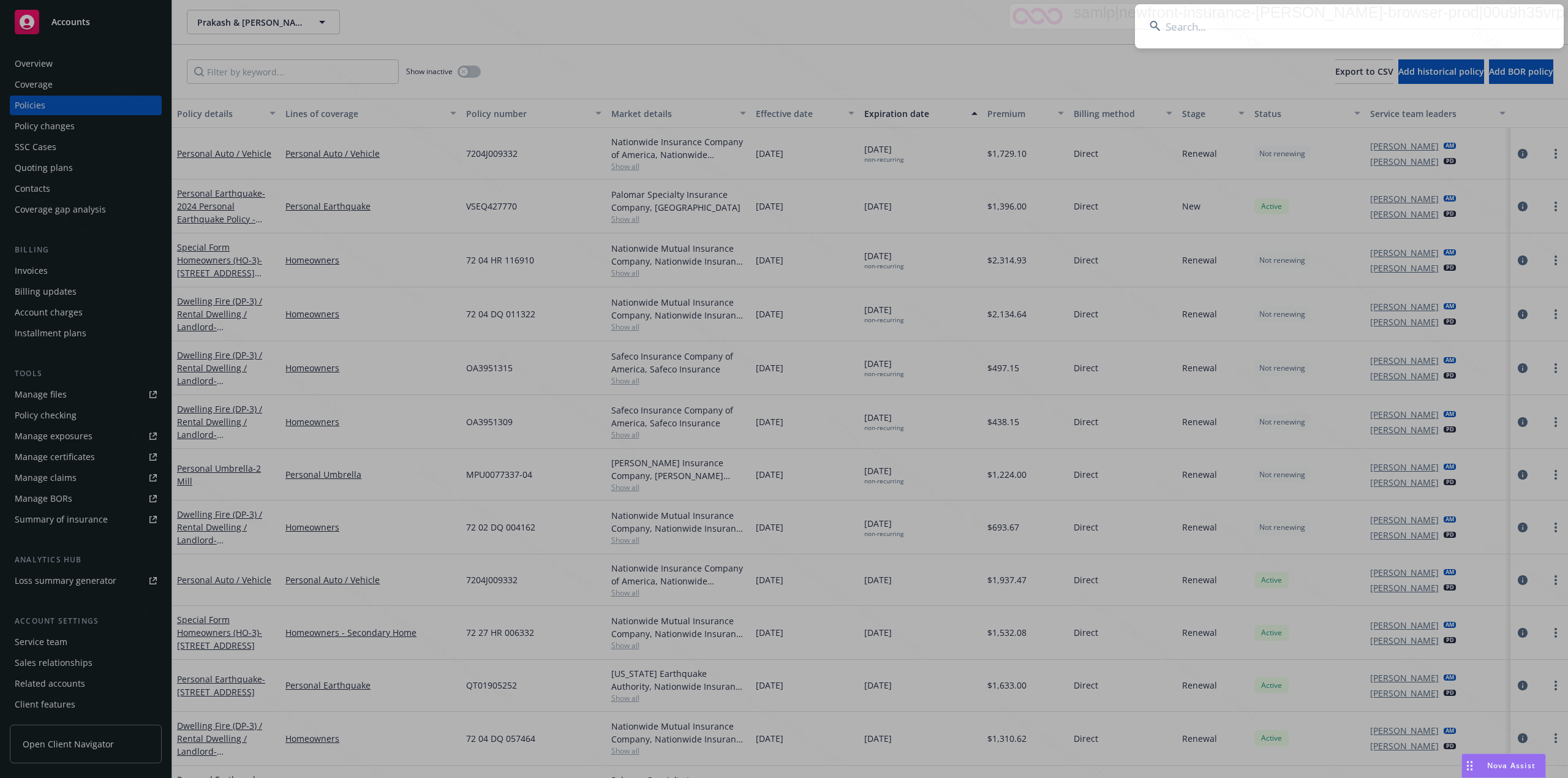
click at [1238, 26] on input at bounding box center [1349, 25] width 429 height 44
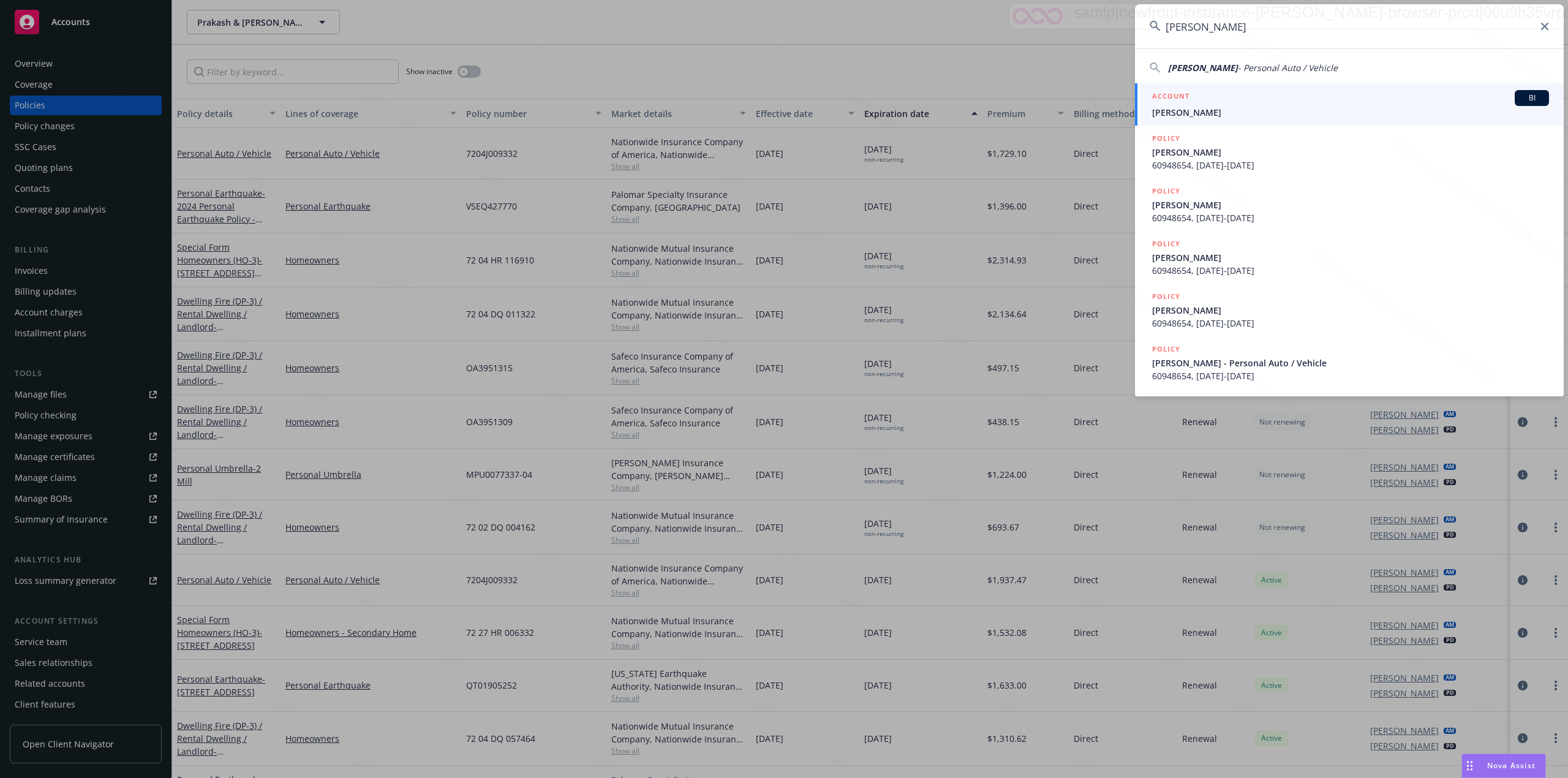
type input "Moshy, Rafid"
click at [1205, 108] on span "Moshy, Rafid" at bounding box center [1350, 112] width 397 height 13
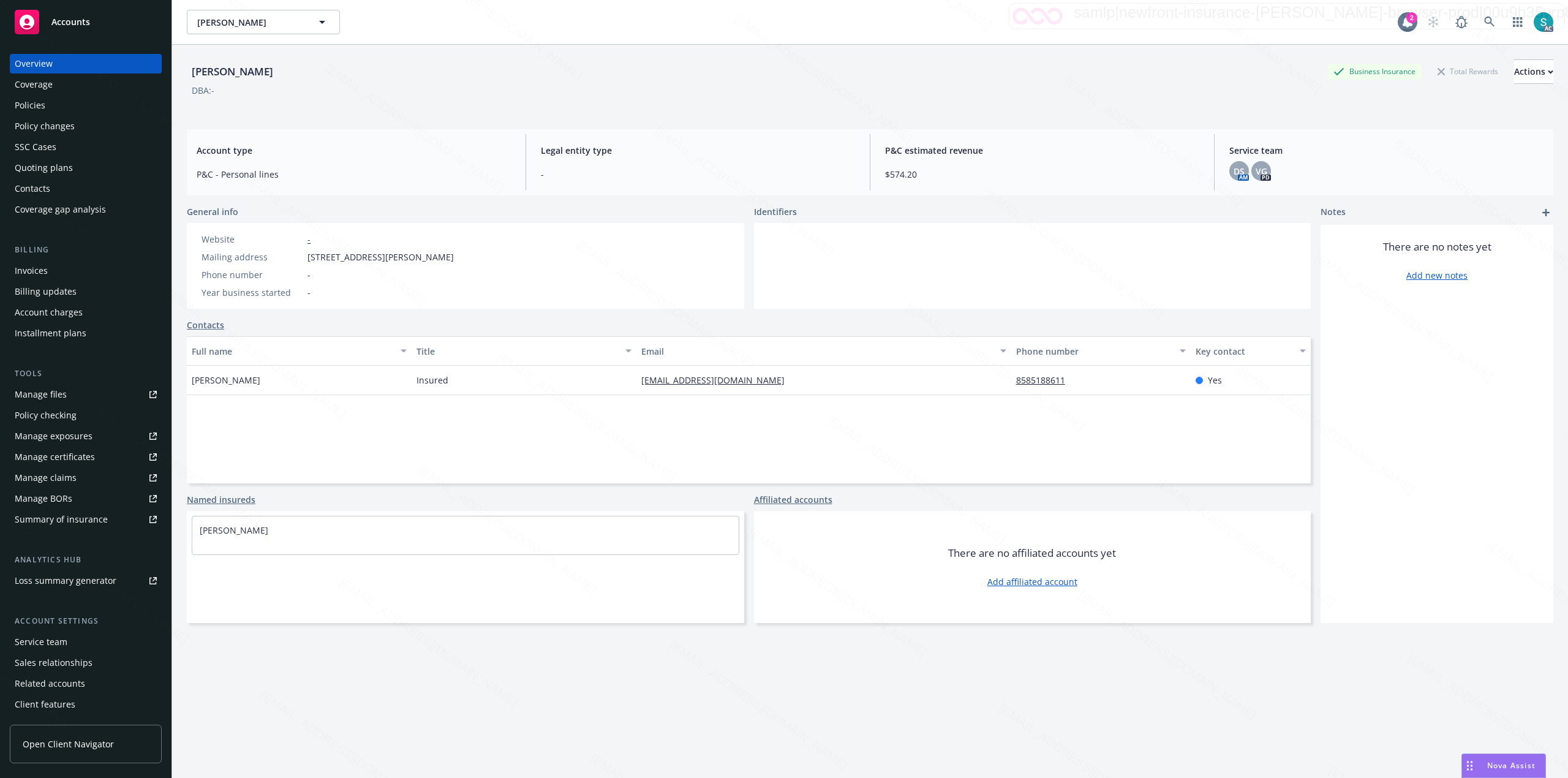
click at [27, 99] on div "Policies" at bounding box center [30, 106] width 31 height 19
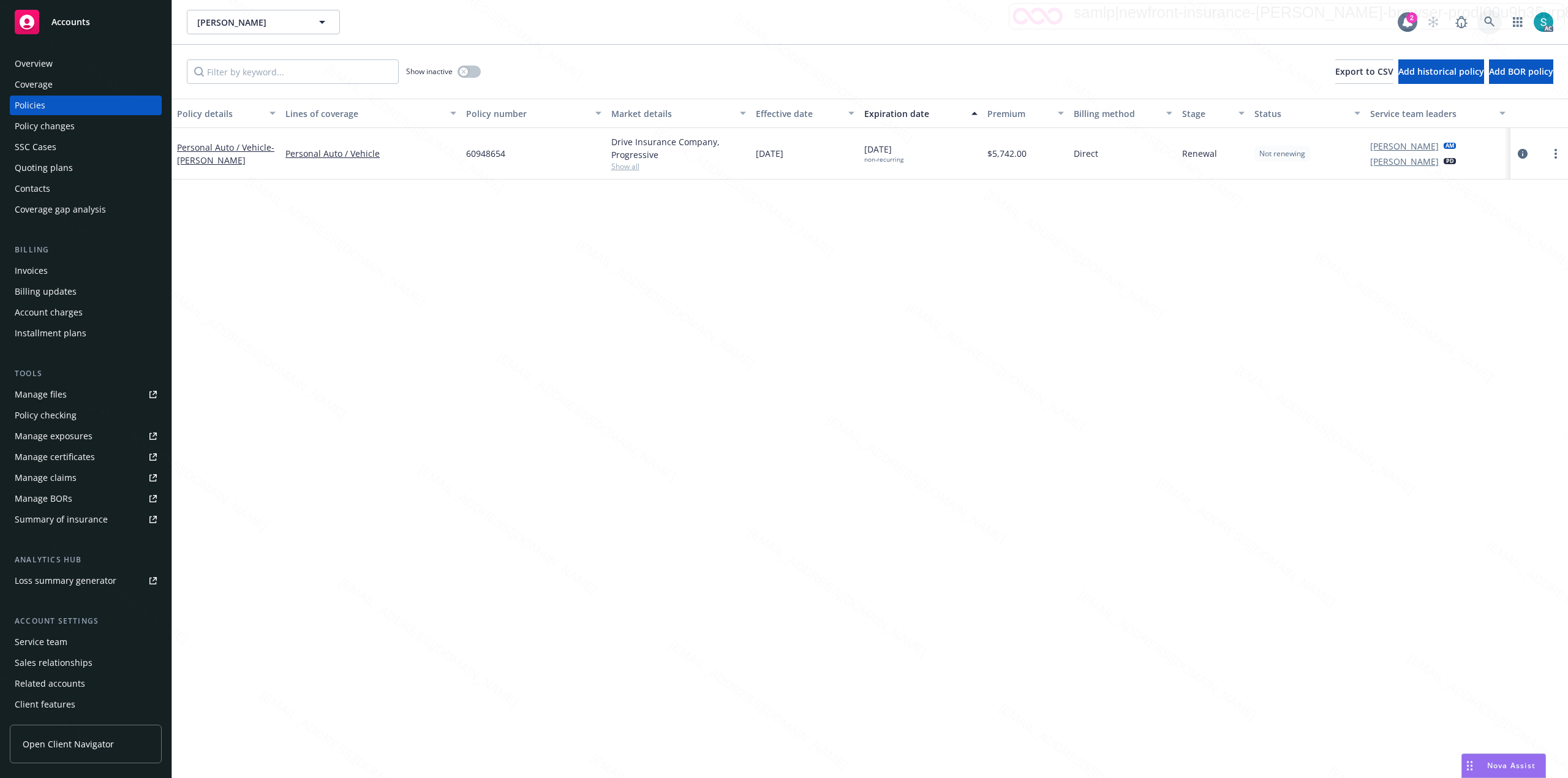
click at [1488, 24] on icon at bounding box center [1488, 21] width 11 height 11
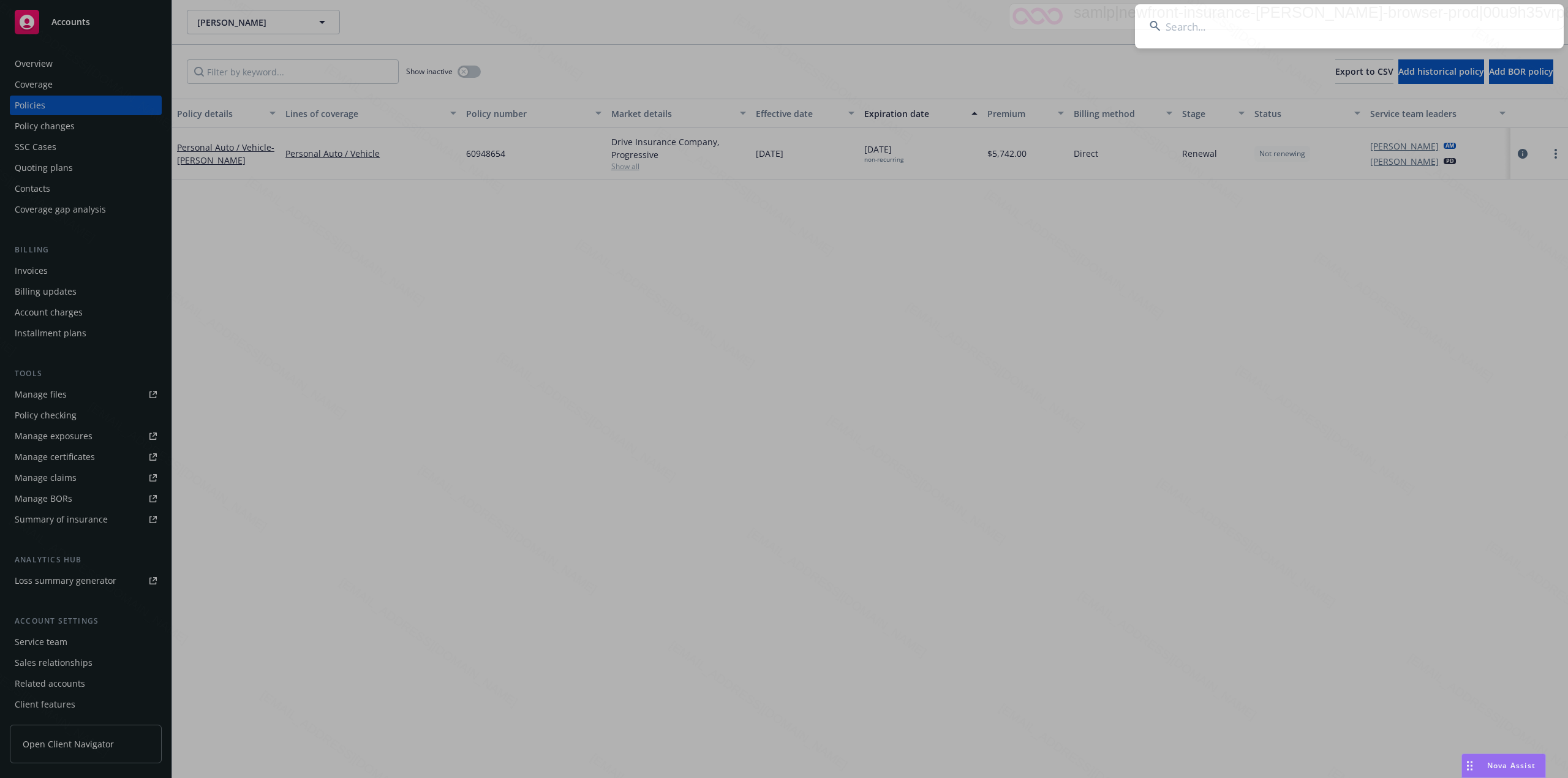
click at [1199, 23] on input at bounding box center [1349, 25] width 429 height 44
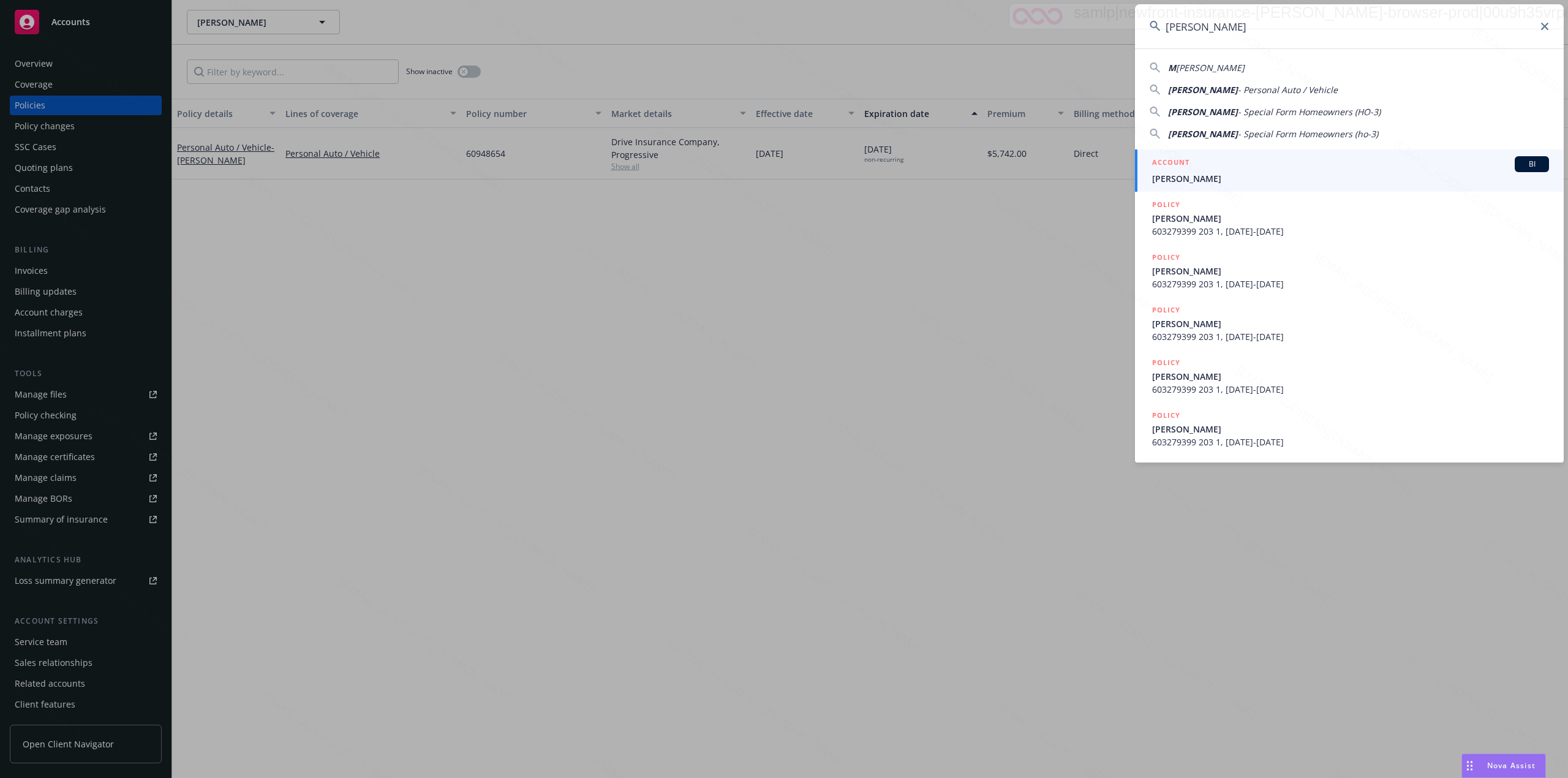
type input "Monica Marksbury"
click at [1174, 172] on span "Monica Marksbury" at bounding box center [1350, 178] width 397 height 13
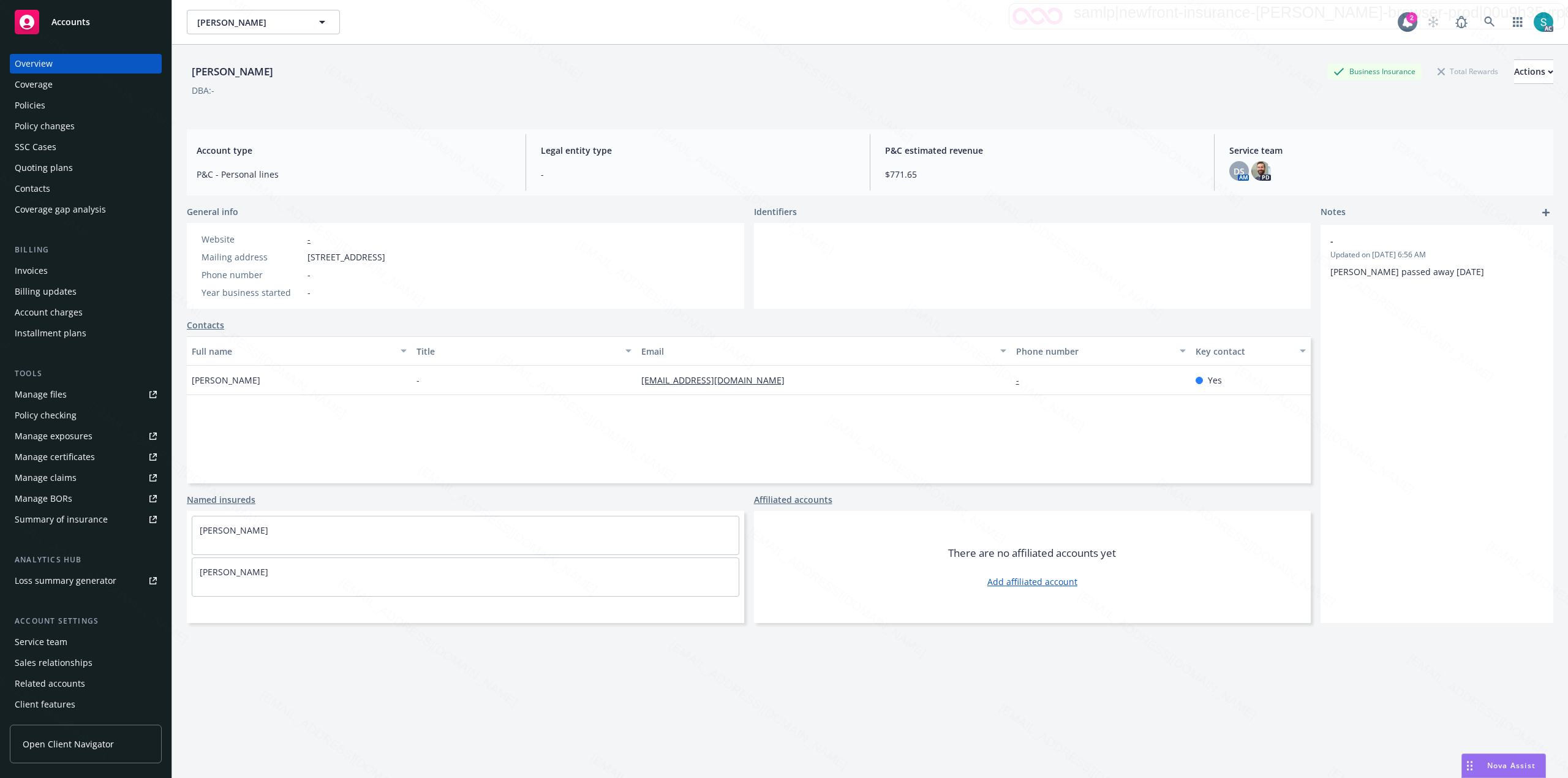
click at [78, 104] on div "Policies" at bounding box center [85, 106] width 143 height 19
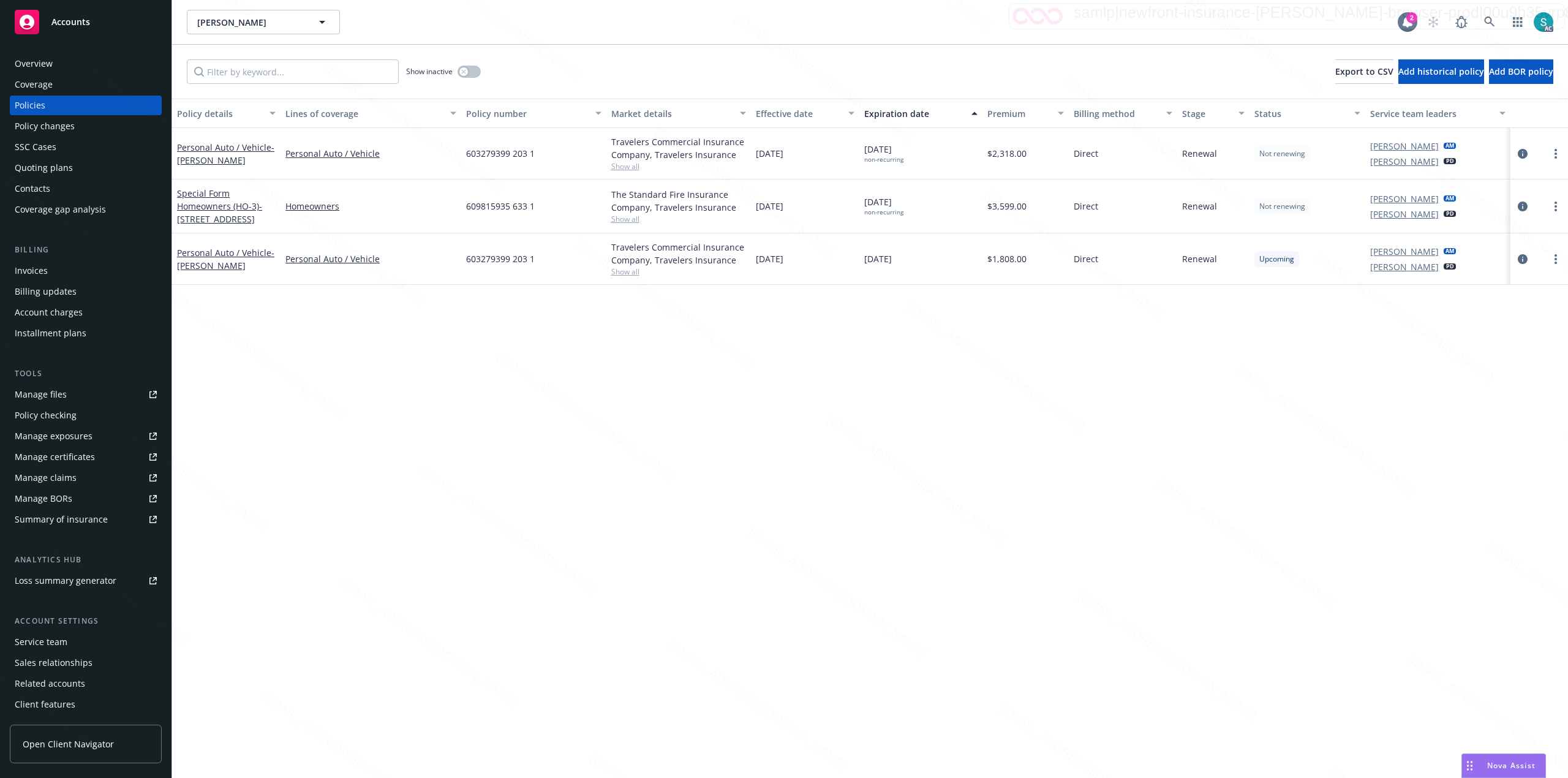
click at [496, 207] on span "609815935 633 1" at bounding box center [500, 206] width 69 height 13
copy span "609815935 633 1"
click at [1485, 19] on icon at bounding box center [1488, 21] width 11 height 11
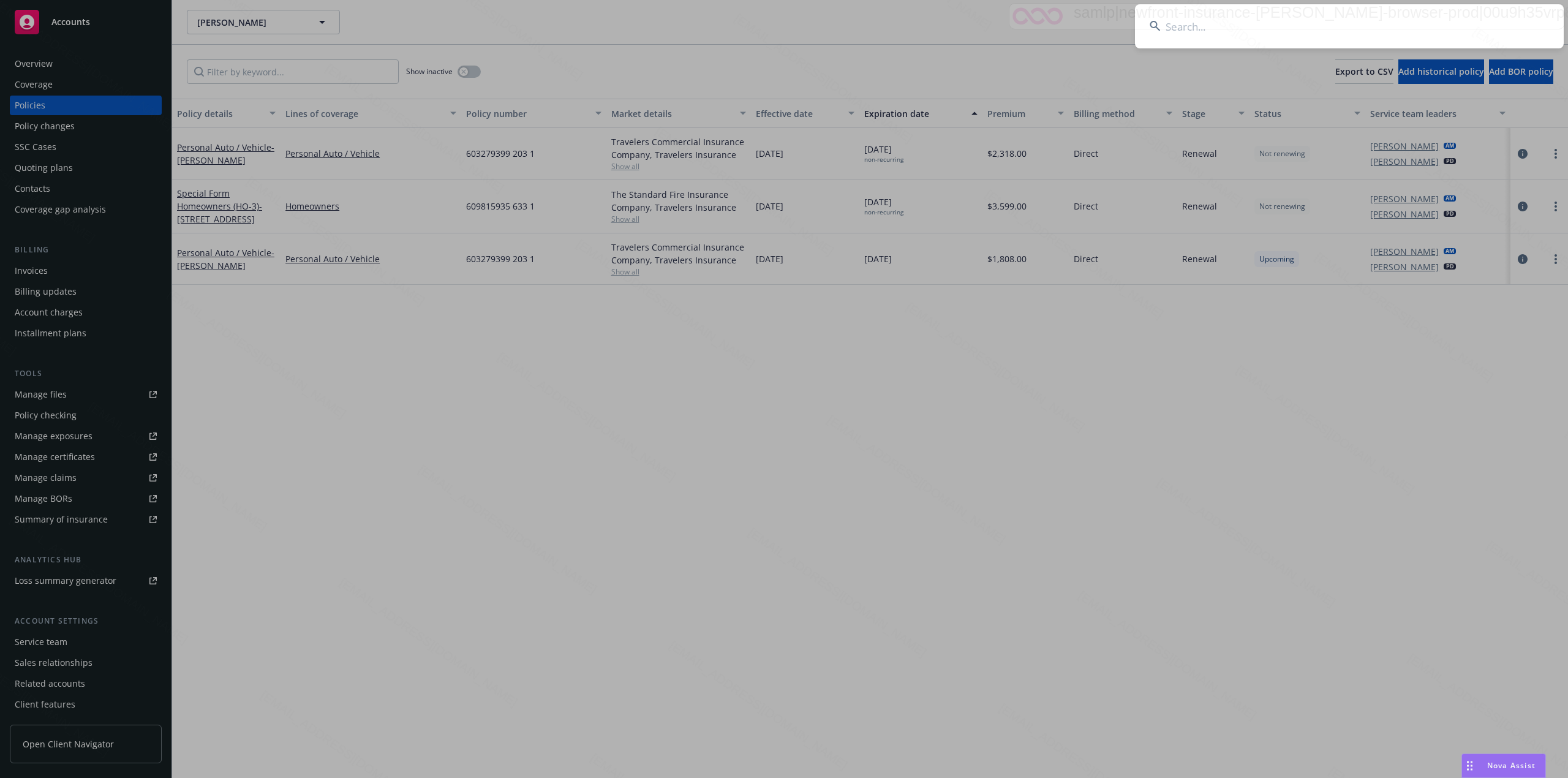
click at [1292, 18] on input at bounding box center [1349, 25] width 429 height 44
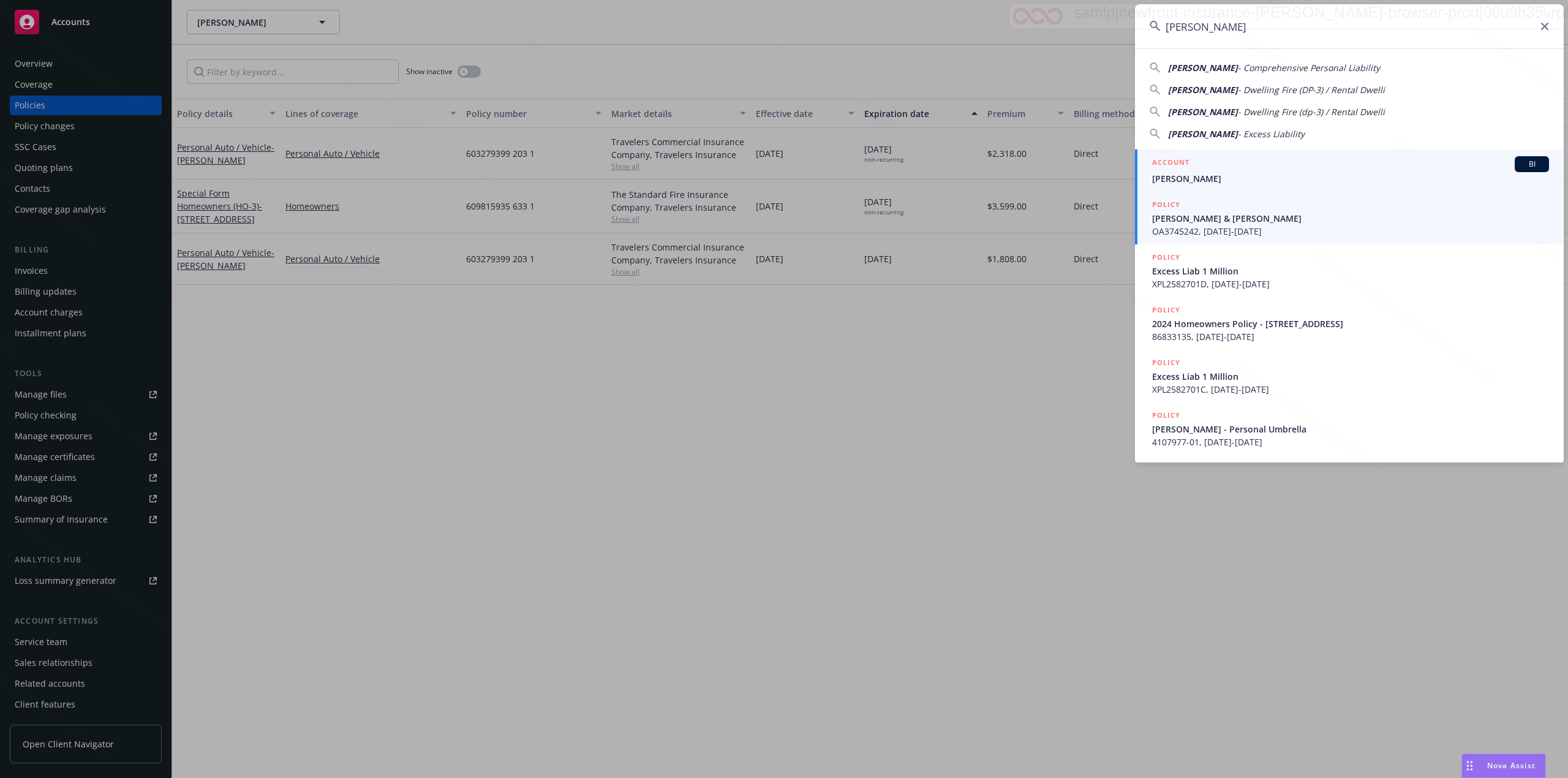
type input "Kuljis, Kim"
click at [1223, 175] on span "Kuljis, Kim" at bounding box center [1350, 178] width 397 height 13
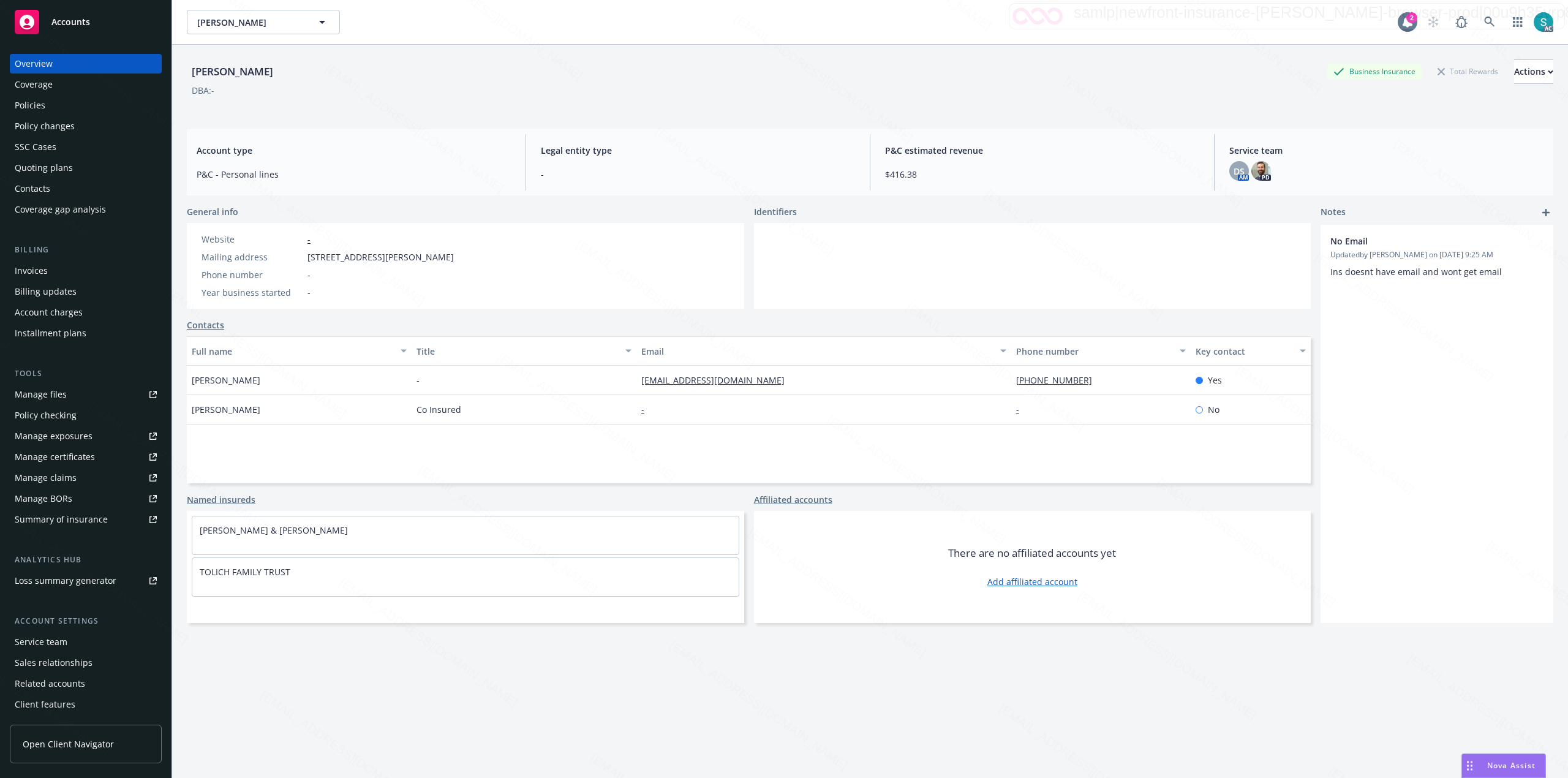
click at [31, 104] on div "Policies" at bounding box center [30, 106] width 31 height 19
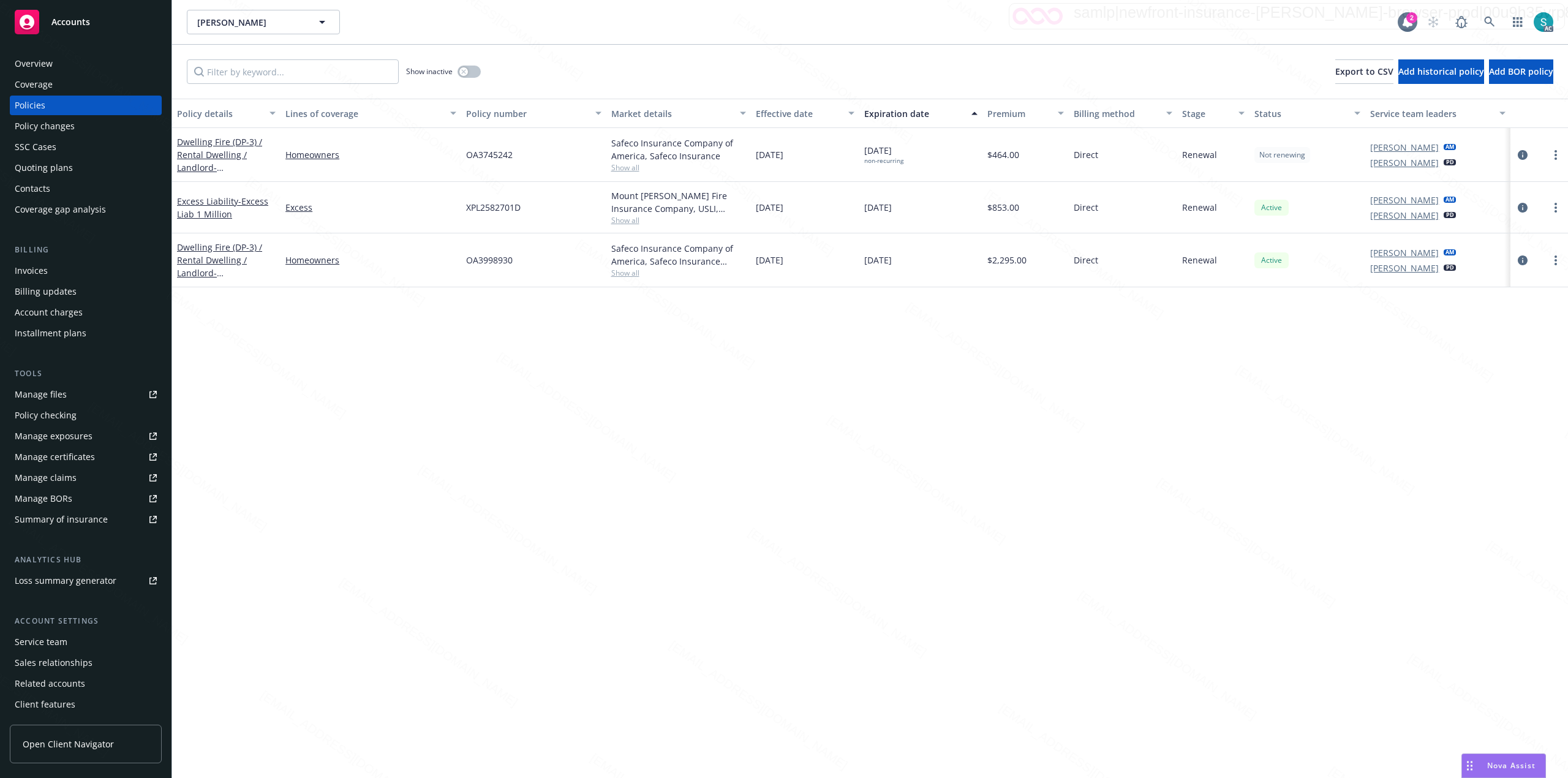
click at [500, 160] on span "OA3745242" at bounding box center [490, 154] width 47 height 13
copy span "OA3745242"
